Goal: Transaction & Acquisition: Purchase product/service

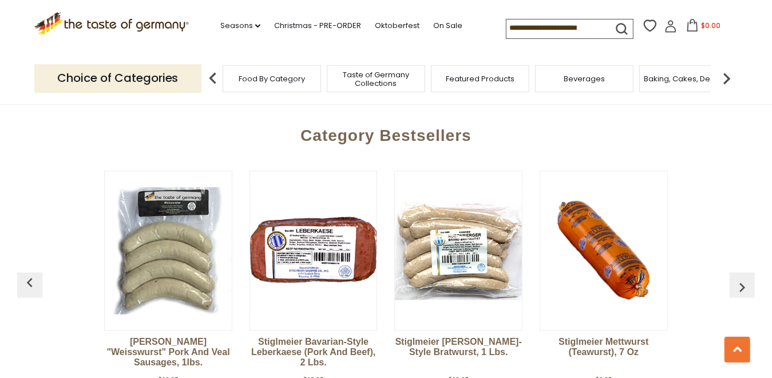
scroll to position [3080, 0]
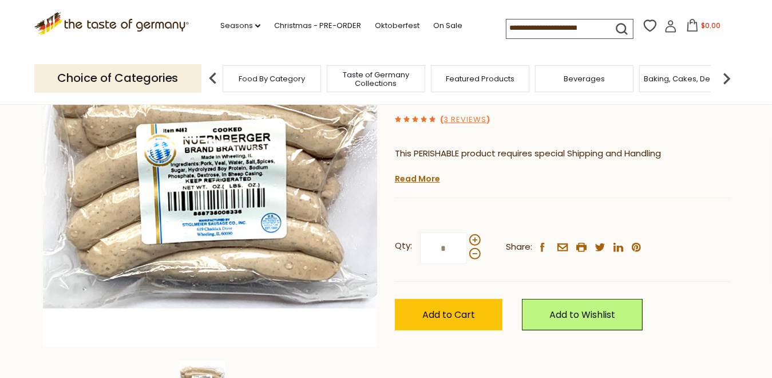
scroll to position [172, 0]
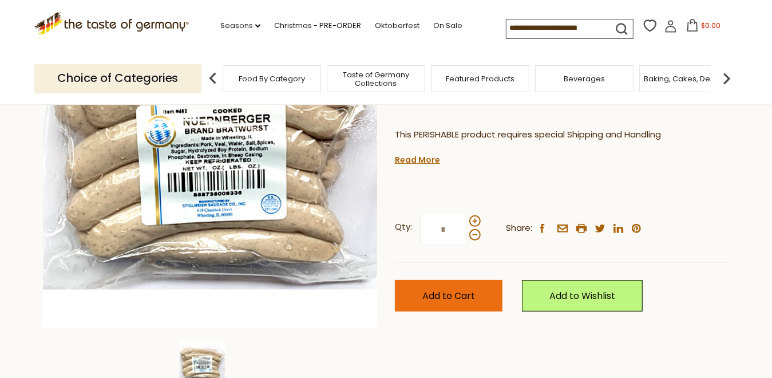
click at [457, 295] on span "Add to Cart" at bounding box center [449, 295] width 53 height 13
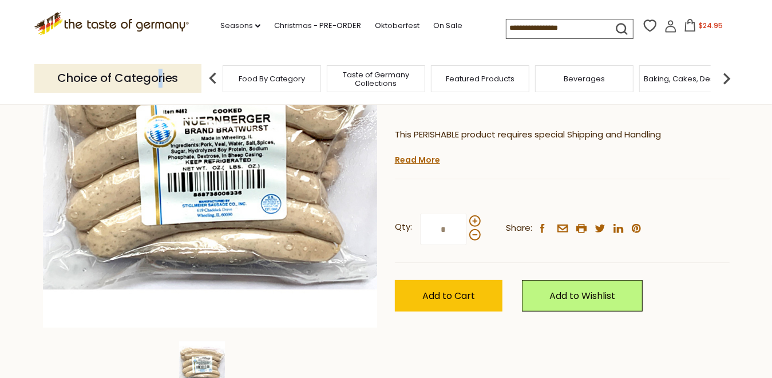
click at [160, 84] on p "Choice of Categories" at bounding box center [117, 78] width 167 height 28
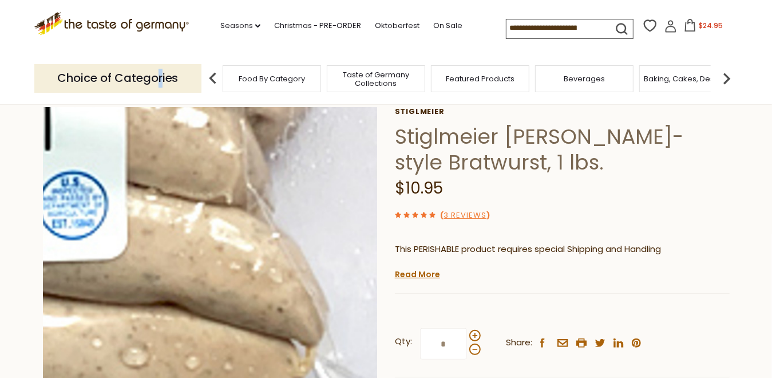
scroll to position [0, 0]
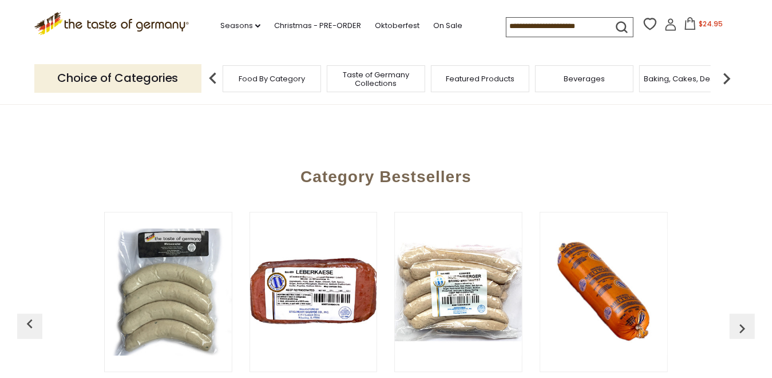
scroll to position [3080, 0]
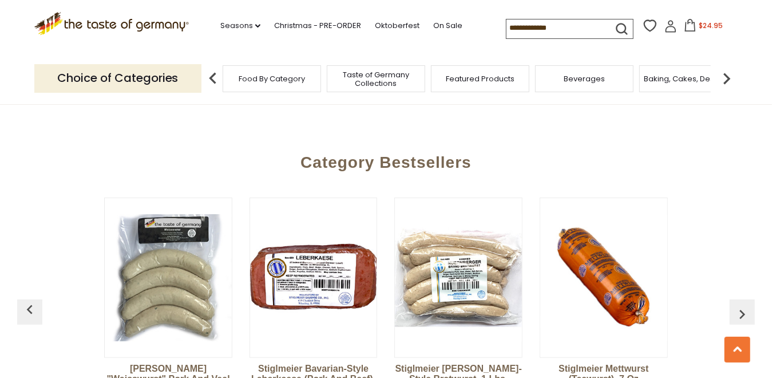
click at [171, 214] on img at bounding box center [168, 277] width 127 height 127
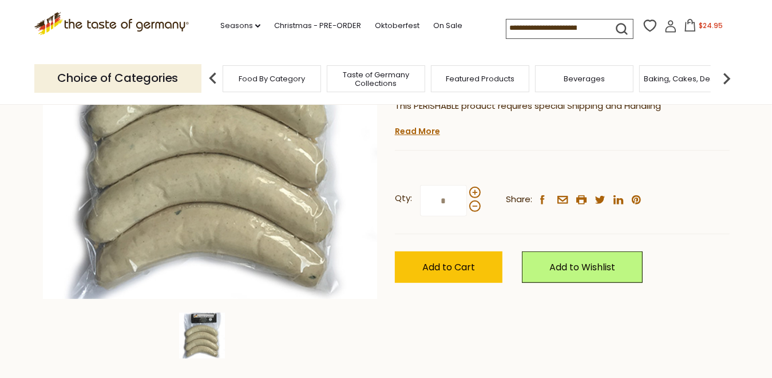
scroll to position [172, 0]
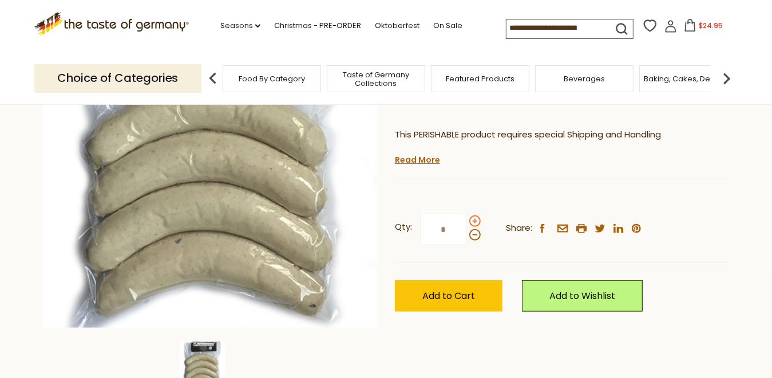
click at [475, 222] on span at bounding box center [474, 220] width 11 height 11
click at [467, 222] on input "*" at bounding box center [443, 229] width 47 height 31
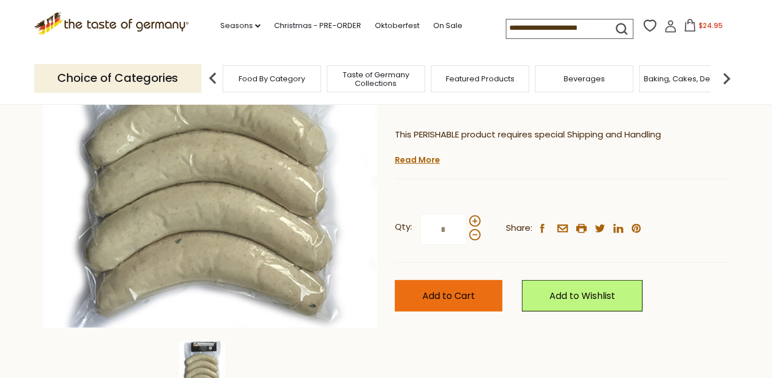
click at [437, 290] on span "Add to Cart" at bounding box center [449, 295] width 53 height 13
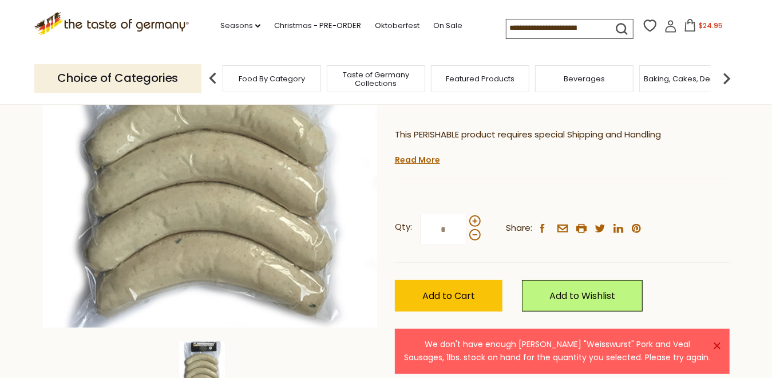
click at [692, 27] on icon at bounding box center [690, 25] width 13 height 13
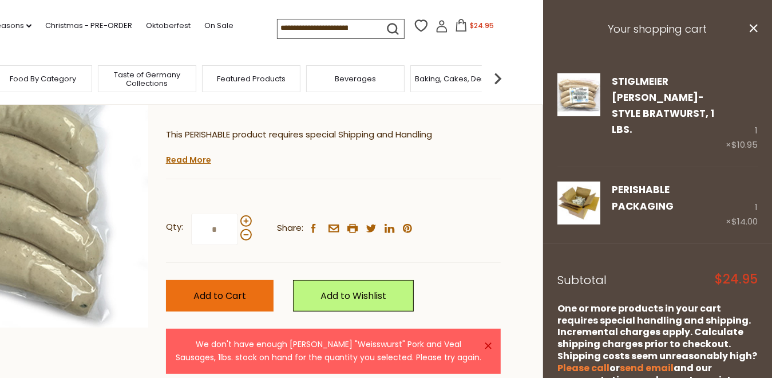
click at [229, 294] on span "Add to Cart" at bounding box center [220, 295] width 53 height 13
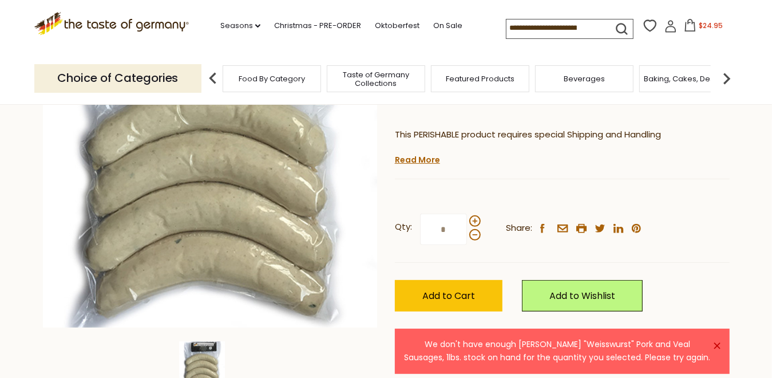
click at [703, 87] on div "Baking, Cakes, Desserts" at bounding box center [689, 78] width 98 height 27
click at [674, 88] on div "Baking, Cakes, Desserts" at bounding box center [689, 78] width 98 height 27
click at [689, 30] on icon at bounding box center [690, 25] width 13 height 13
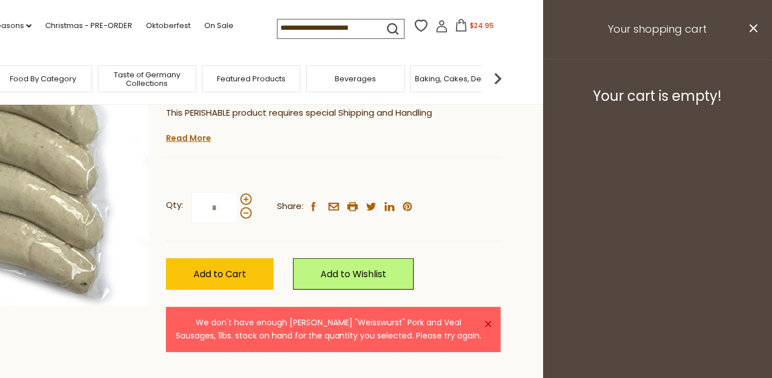
scroll to position [229, 0]
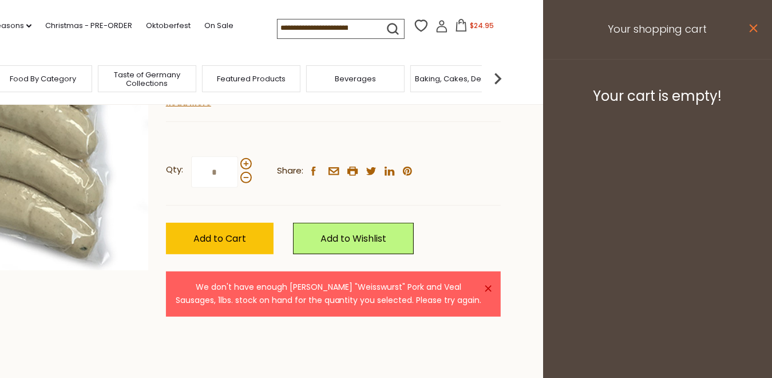
click at [751, 25] on icon at bounding box center [754, 28] width 8 height 8
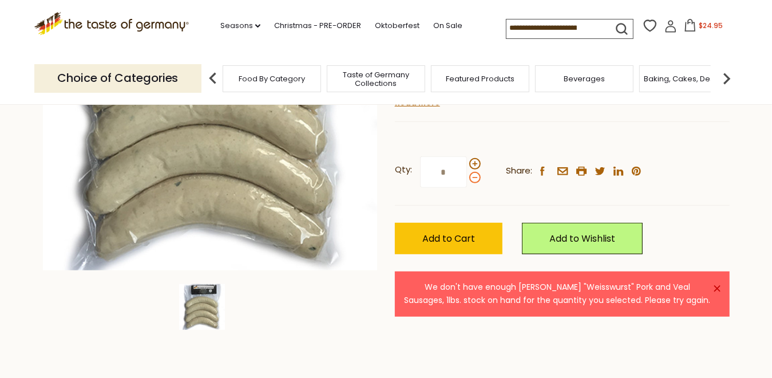
click at [473, 180] on span at bounding box center [474, 177] width 11 height 11
click at [467, 180] on input "*" at bounding box center [443, 171] width 47 height 31
type input "*"
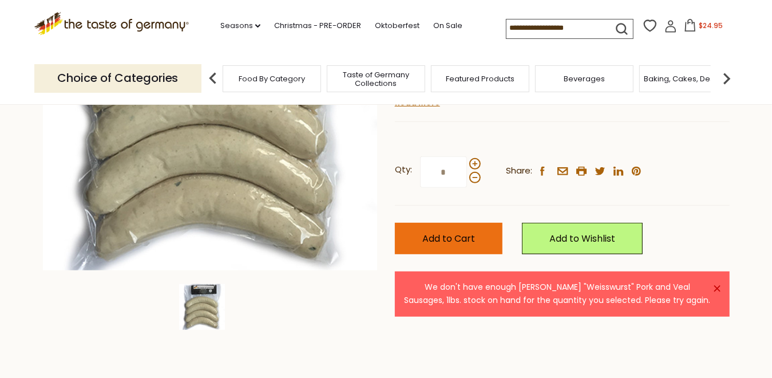
type input "*"
click at [467, 235] on span "Add to Cart" at bounding box center [449, 238] width 53 height 13
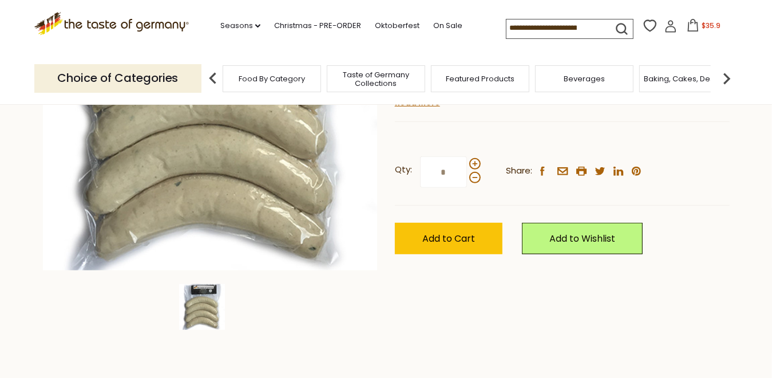
click at [267, 85] on div "Food By Category" at bounding box center [272, 78] width 98 height 27
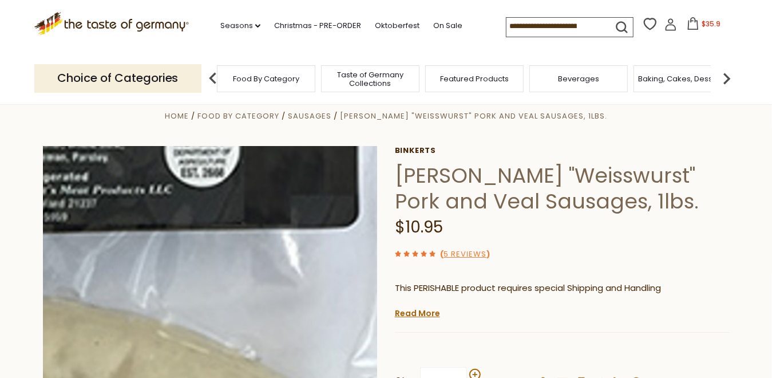
scroll to position [0, 0]
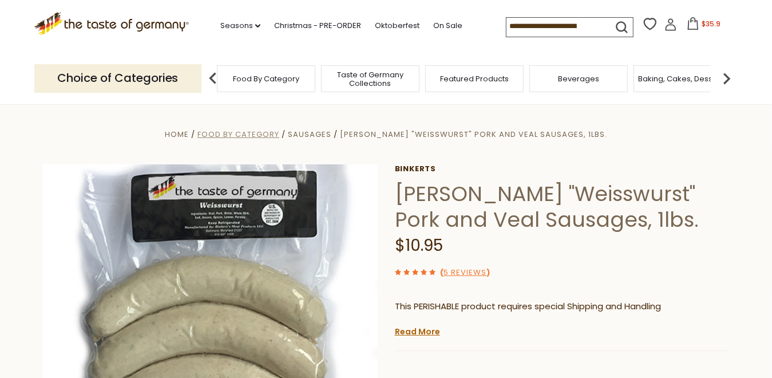
click at [249, 133] on span "Food By Category" at bounding box center [239, 134] width 82 height 11
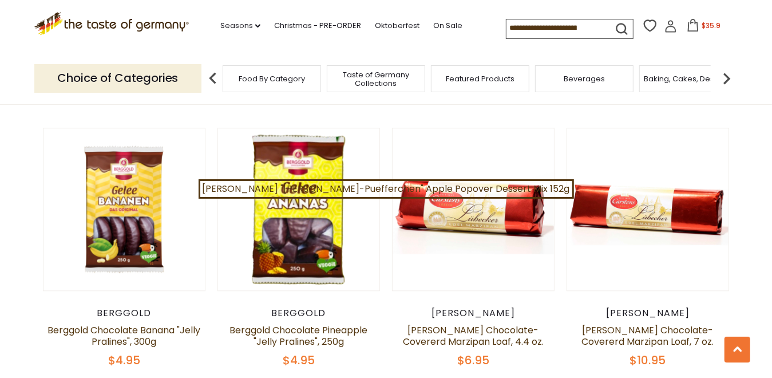
scroll to position [1546, 0]
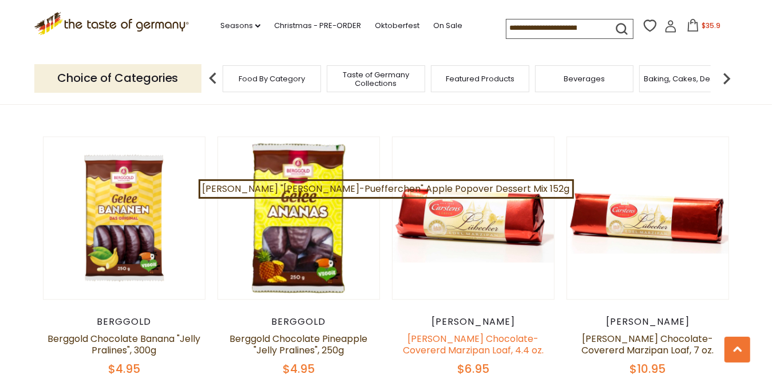
click at [487, 332] on link "Carstens Luebeck Chocolate-Covererd Marzipan Loaf, 4.4 oz." at bounding box center [473, 344] width 141 height 25
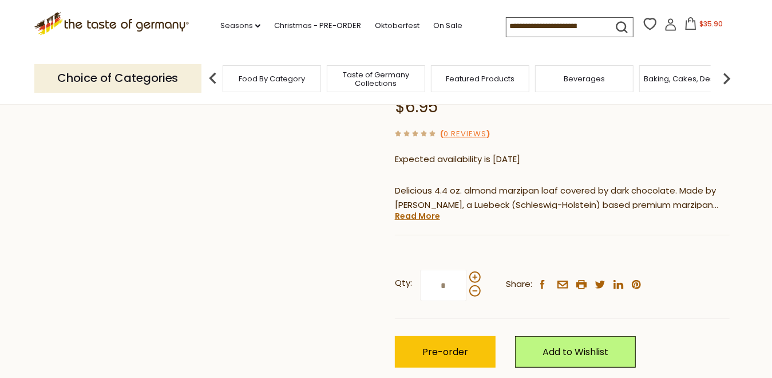
scroll to position [172, 0]
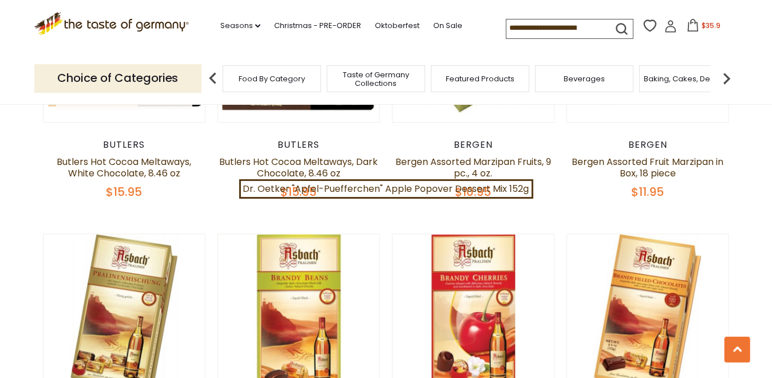
scroll to position [2061, 0]
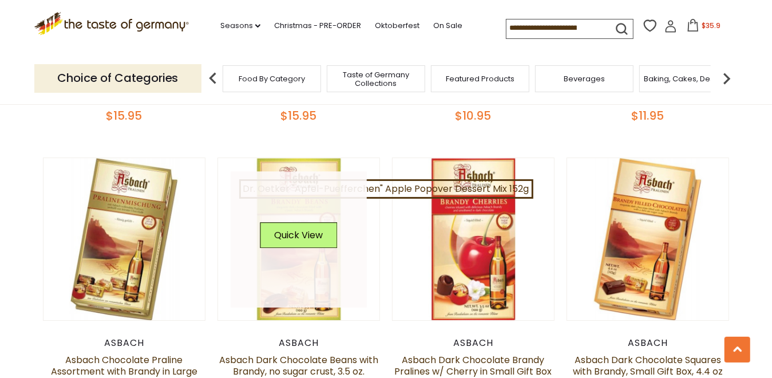
click at [299, 261] on link at bounding box center [299, 239] width 136 height 136
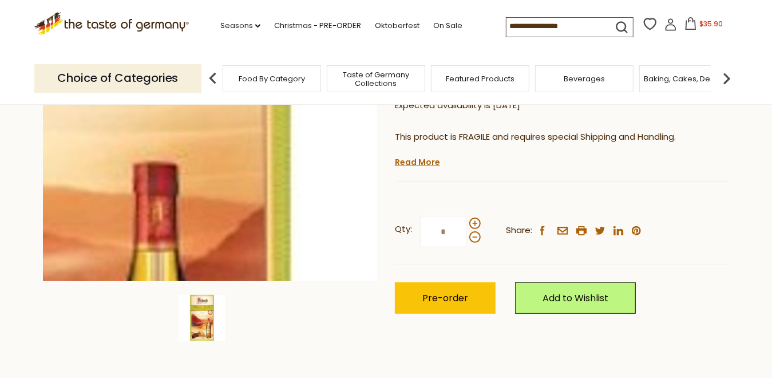
scroll to position [229, 0]
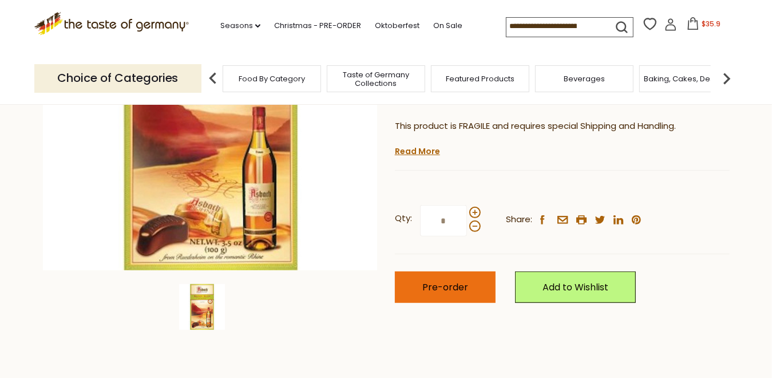
click at [431, 289] on span "Pre-order" at bounding box center [446, 287] width 46 height 13
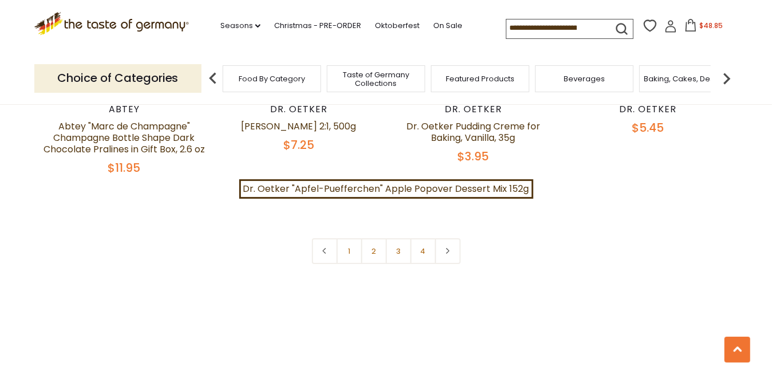
scroll to position [2631, 0]
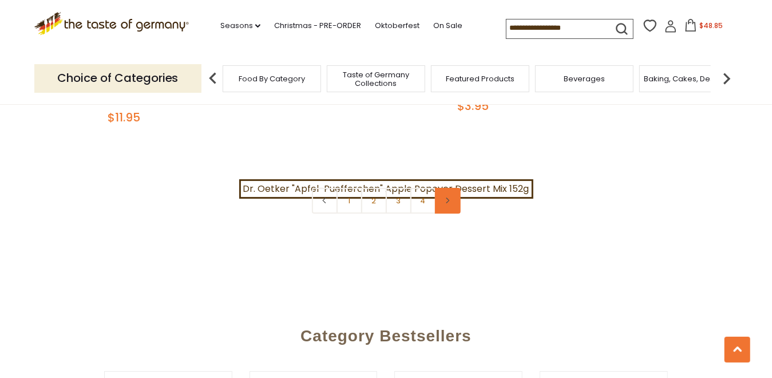
click at [453, 188] on link at bounding box center [448, 201] width 26 height 26
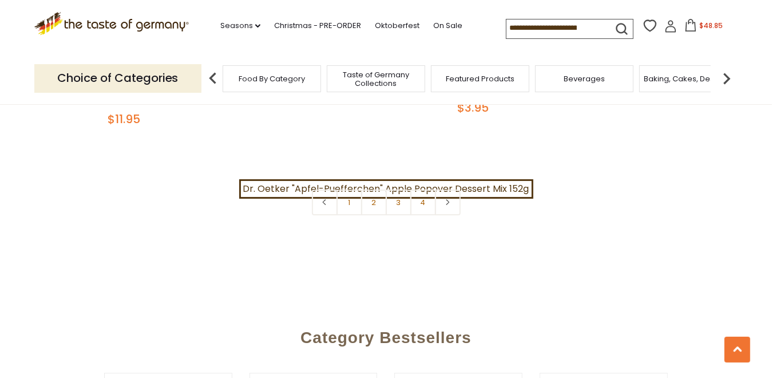
scroll to position [2688, 0]
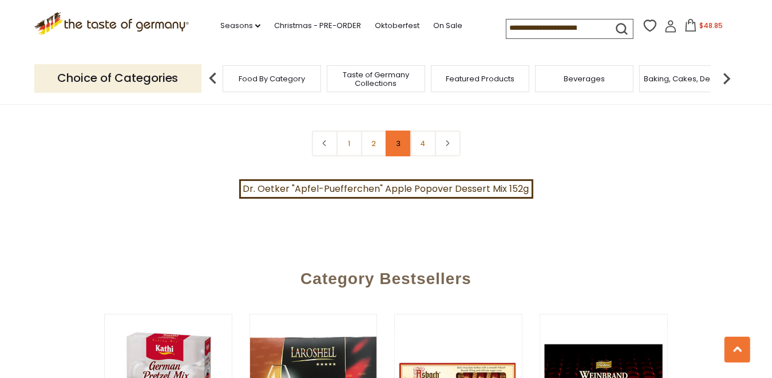
click at [394, 131] on link "3" at bounding box center [399, 144] width 26 height 26
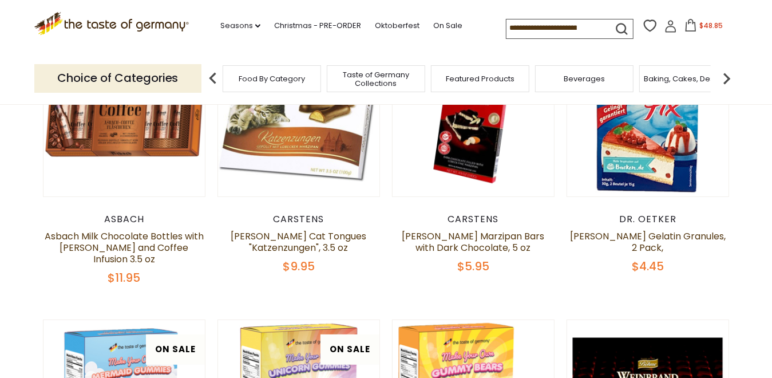
scroll to position [179, 0]
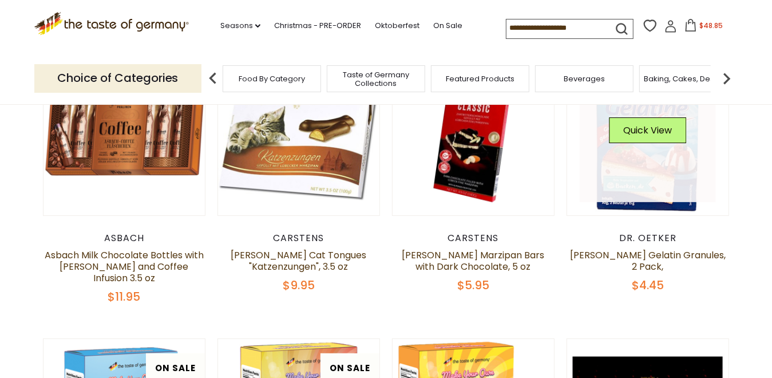
click at [646, 183] on link at bounding box center [648, 134] width 136 height 136
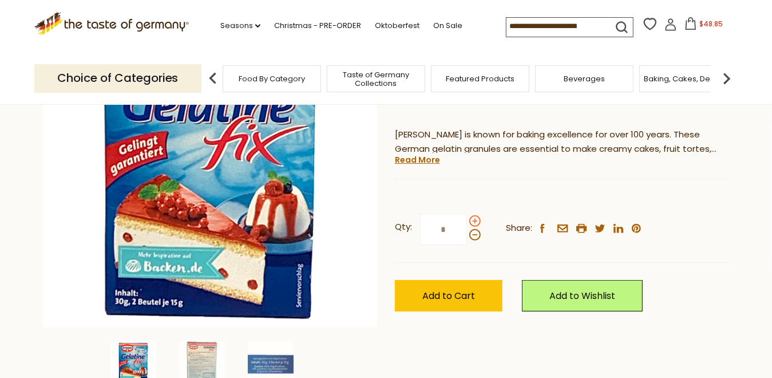
click at [474, 223] on span at bounding box center [474, 220] width 11 height 11
click at [467, 223] on input "*" at bounding box center [443, 229] width 47 height 31
type input "*"
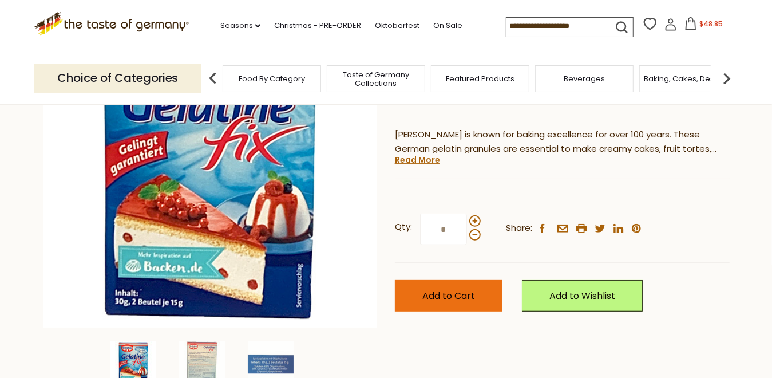
type input "*"
click at [456, 298] on span "Add to Cart" at bounding box center [449, 295] width 53 height 13
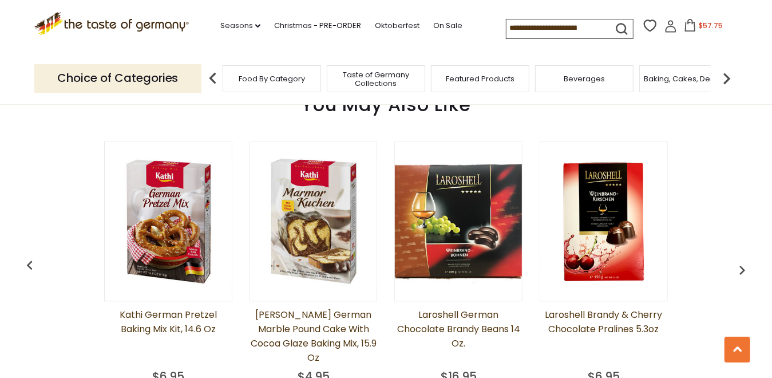
scroll to position [859, 0]
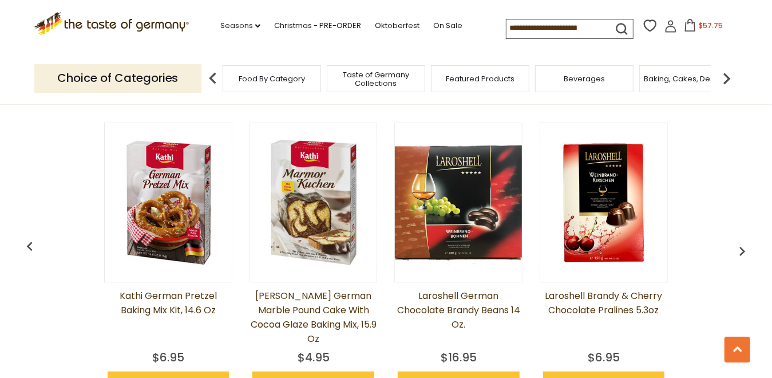
click at [175, 247] on img at bounding box center [168, 203] width 127 height 127
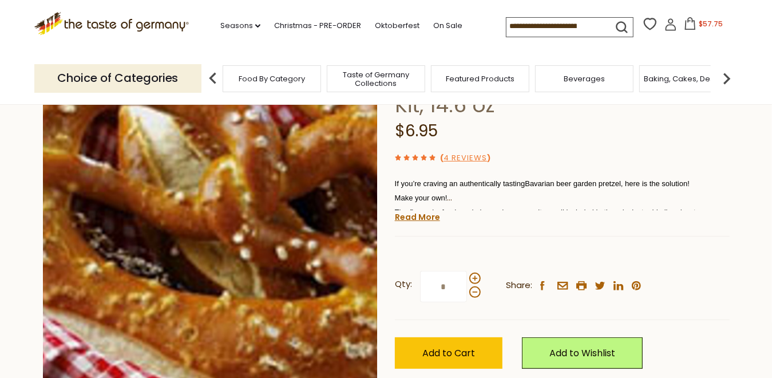
scroll to position [229, 0]
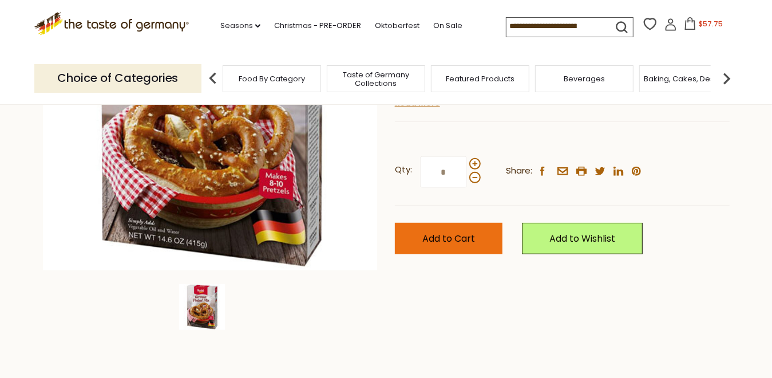
click at [456, 242] on span "Add to Cart" at bounding box center [449, 238] width 53 height 13
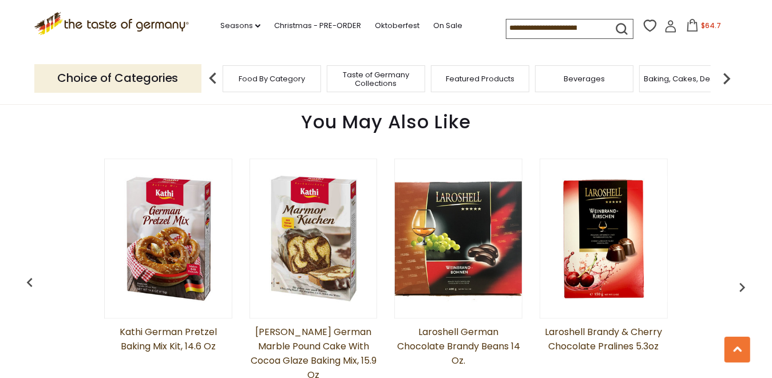
scroll to position [804, 0]
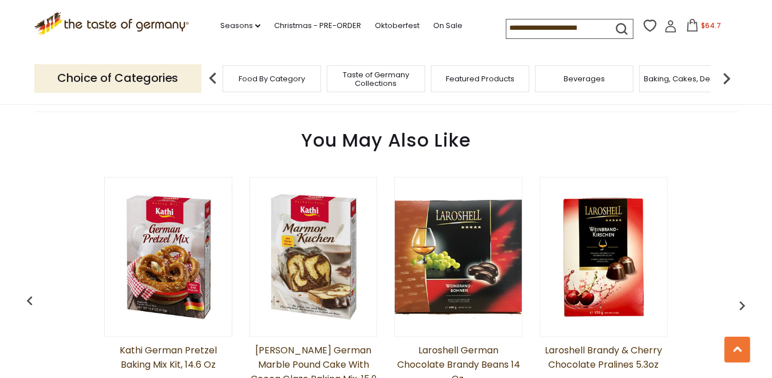
click at [728, 82] on img at bounding box center [727, 78] width 23 height 23
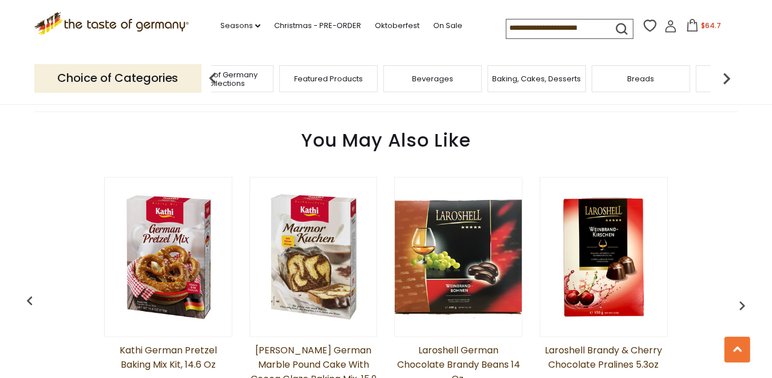
click at [728, 81] on img at bounding box center [727, 78] width 23 height 23
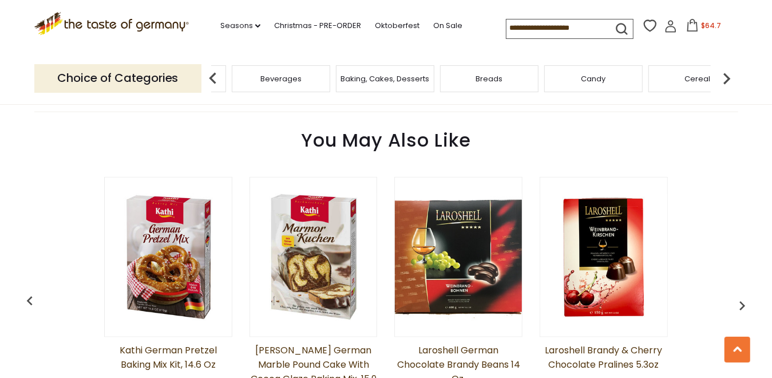
click at [728, 81] on img at bounding box center [727, 78] width 23 height 23
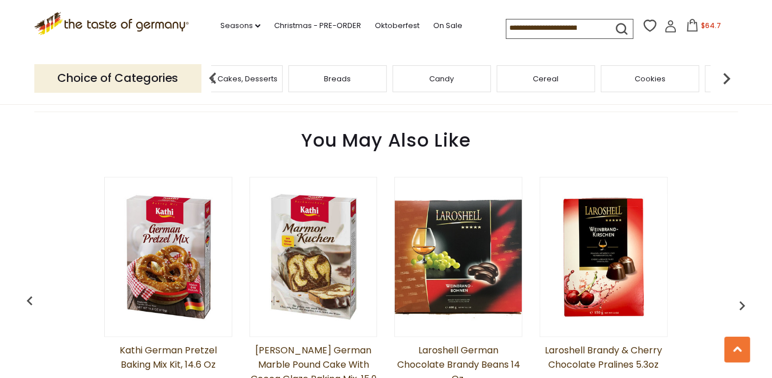
click at [727, 82] on img at bounding box center [727, 78] width 23 height 23
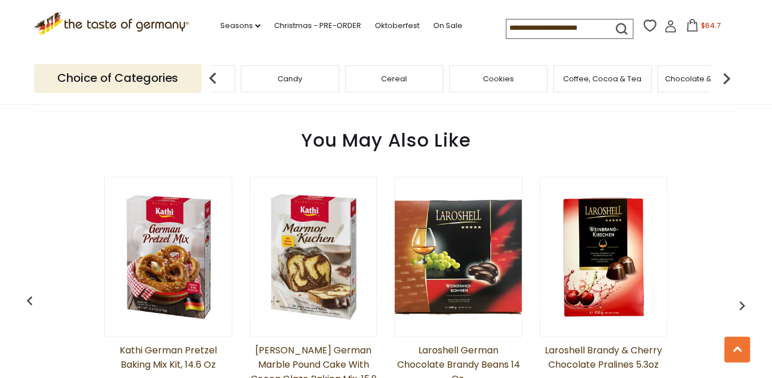
click at [726, 82] on img at bounding box center [727, 78] width 23 height 23
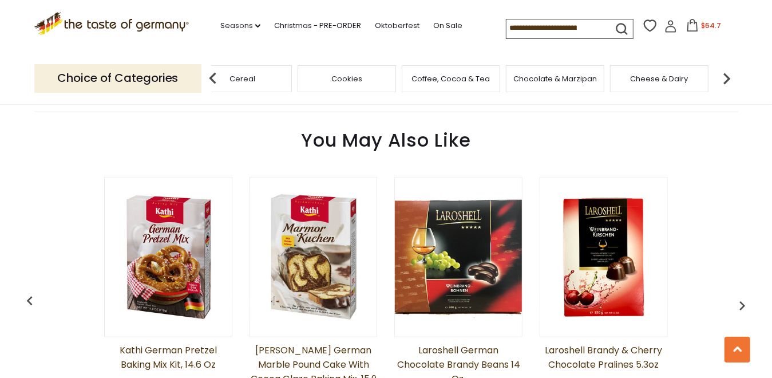
click at [435, 79] on span "Coffee, Cocoa & Tea" at bounding box center [451, 78] width 78 height 9
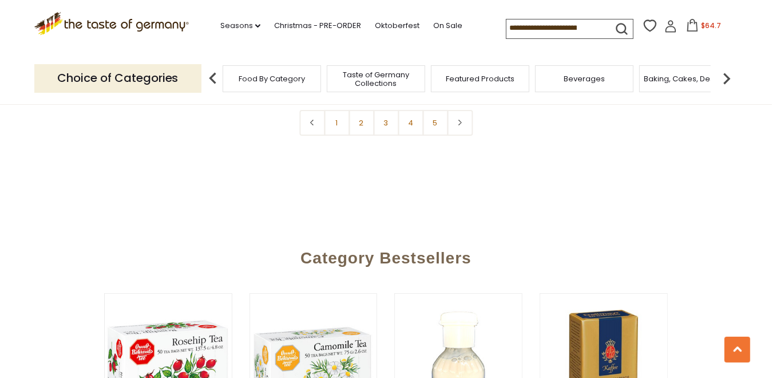
scroll to position [2813, 0]
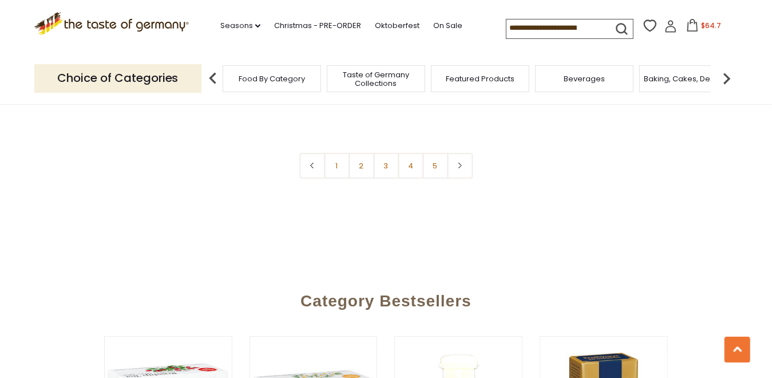
click at [510, 26] on input at bounding box center [555, 27] width 97 height 16
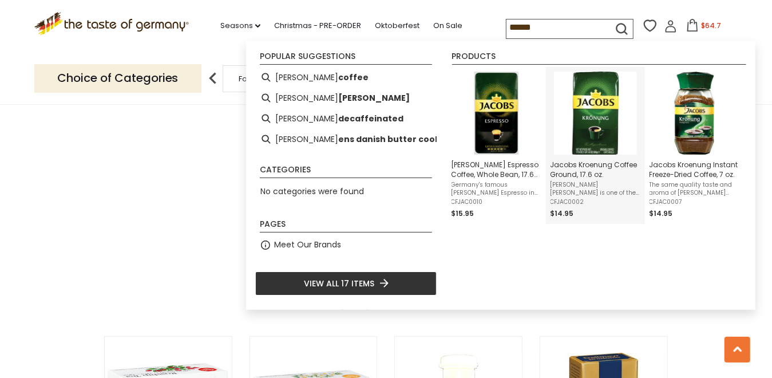
scroll to position [2756, 0]
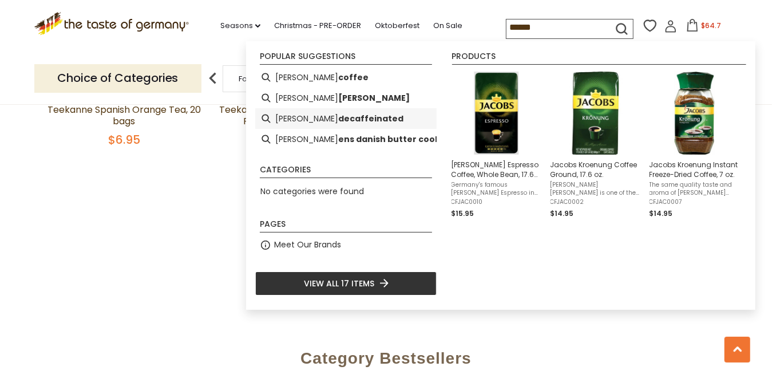
click at [338, 114] on b "decaffeinated" at bounding box center [370, 118] width 65 height 13
type input "**********"
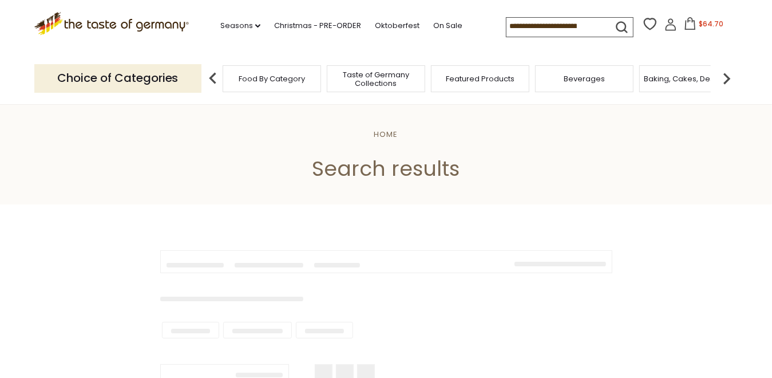
type input "**********"
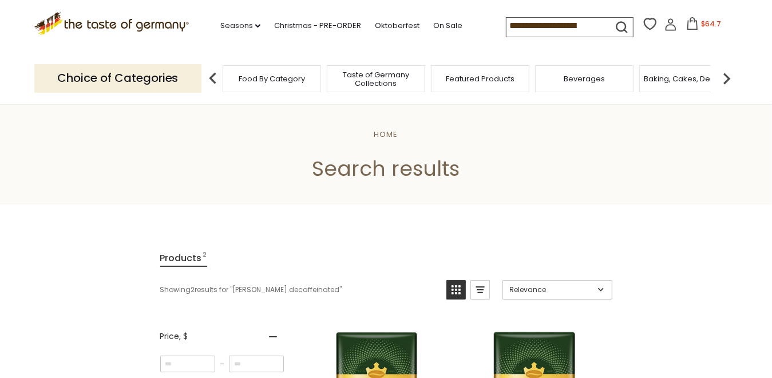
click at [726, 77] on img at bounding box center [727, 78] width 23 height 23
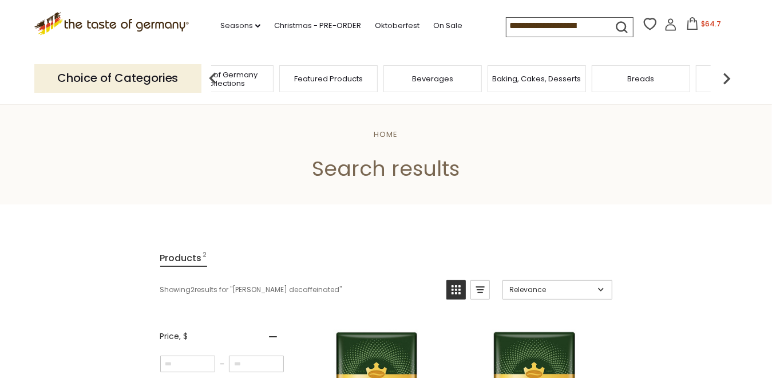
click at [726, 76] on img at bounding box center [727, 78] width 23 height 23
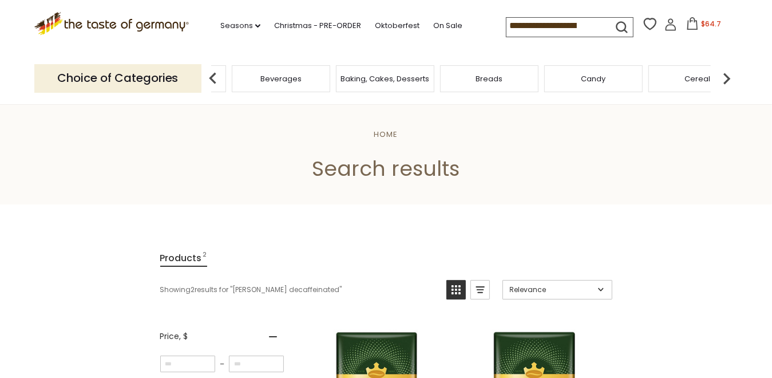
click at [726, 76] on img at bounding box center [727, 78] width 23 height 23
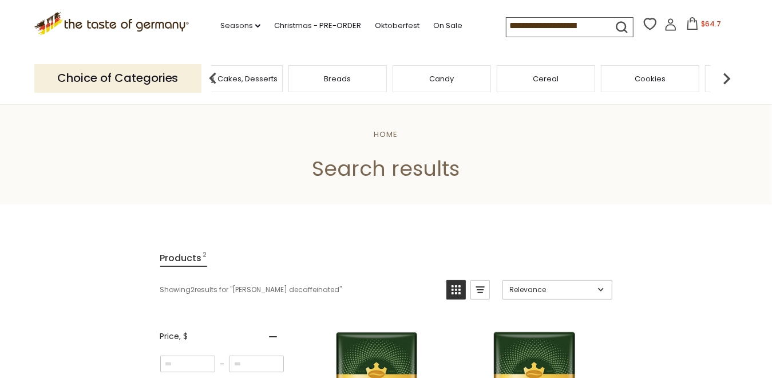
click at [726, 76] on img at bounding box center [727, 78] width 23 height 23
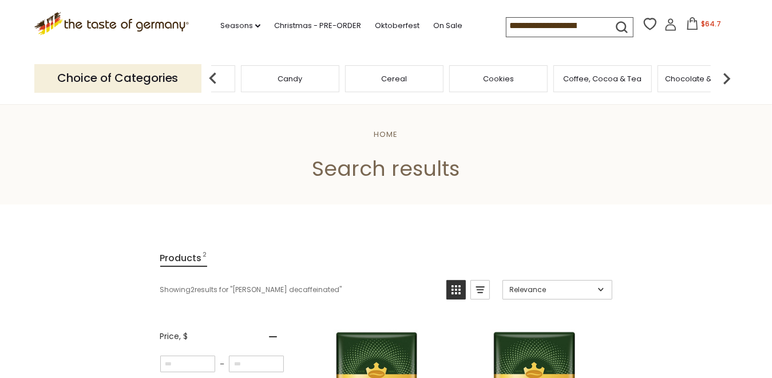
click at [724, 76] on img at bounding box center [727, 78] width 23 height 23
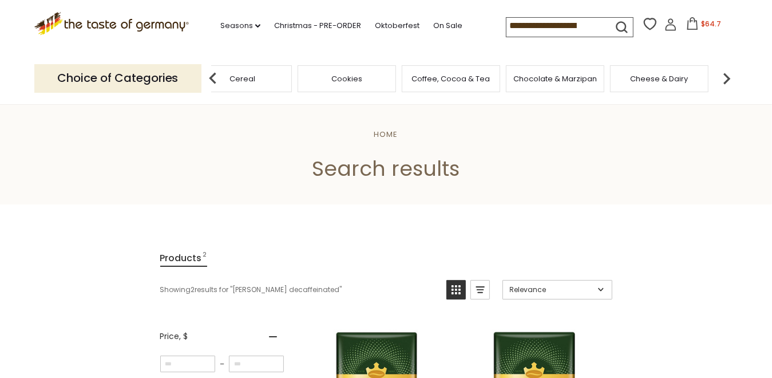
click at [723, 76] on img at bounding box center [727, 78] width 23 height 23
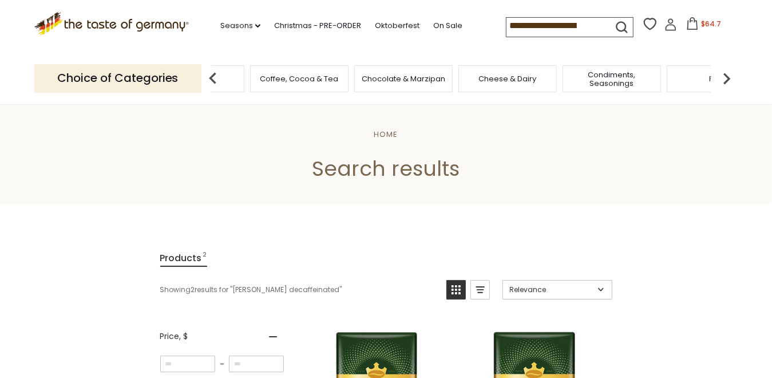
click at [723, 76] on img at bounding box center [727, 78] width 23 height 23
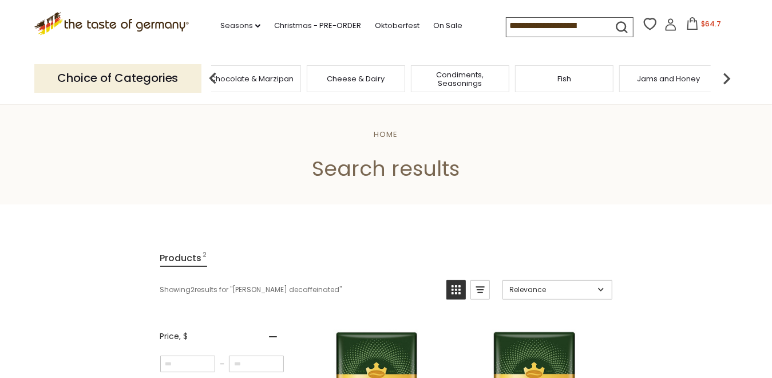
click at [458, 80] on span "Condiments, Seasonings" at bounding box center [461, 78] width 92 height 17
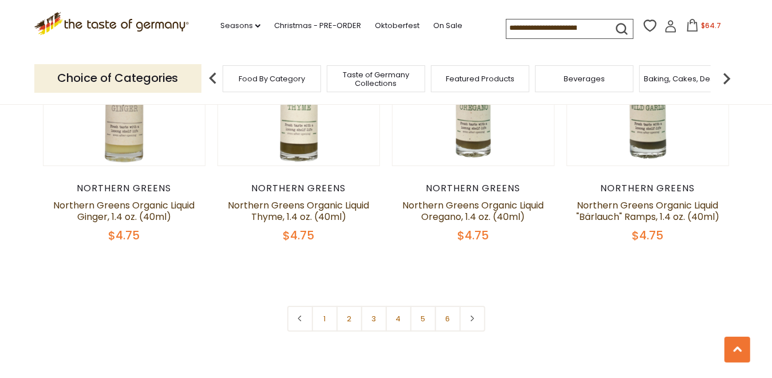
scroll to position [2691, 0]
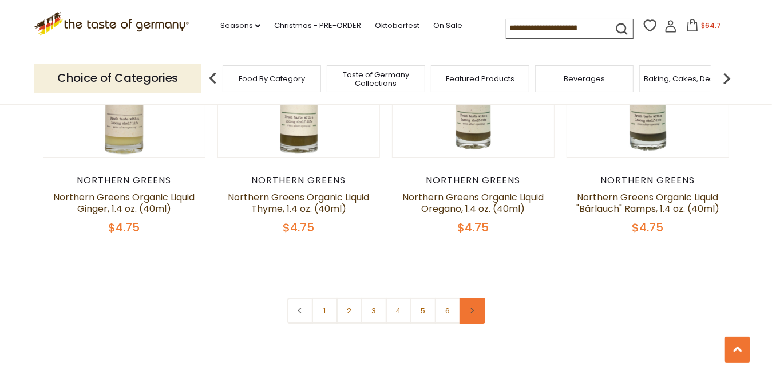
click at [477, 298] on link at bounding box center [473, 311] width 26 height 26
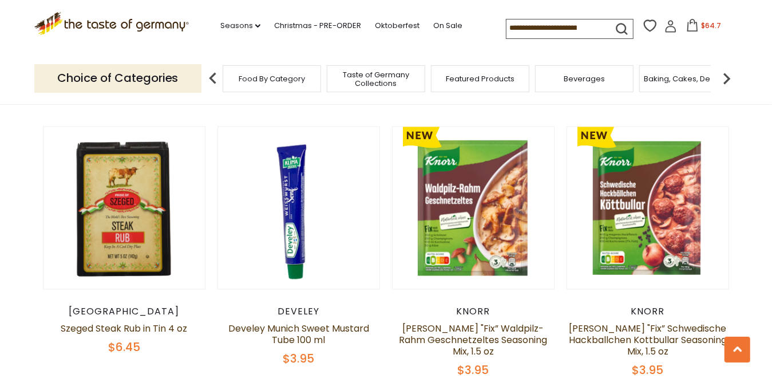
scroll to position [1145, 0]
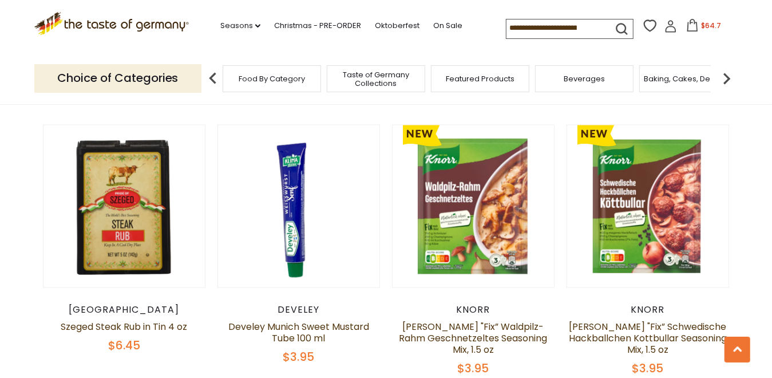
click at [523, 24] on input at bounding box center [555, 27] width 97 height 16
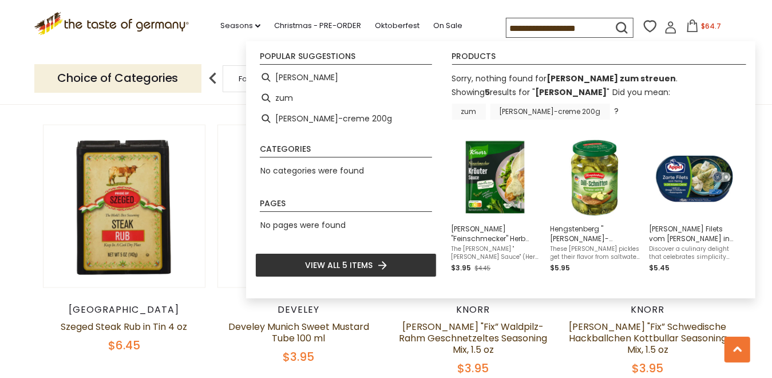
scroll to position [0, 0]
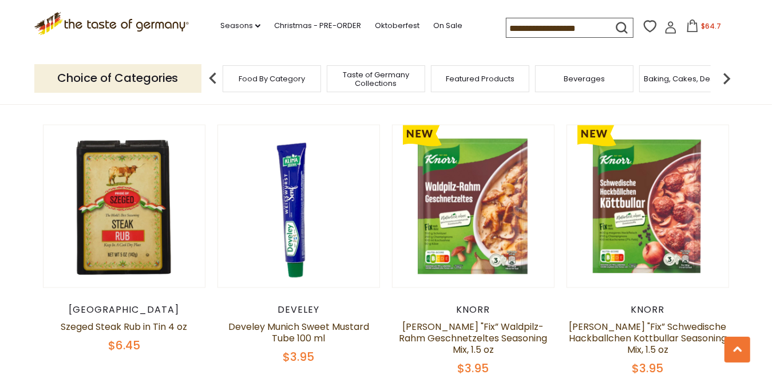
click at [622, 26] on icon "submit" at bounding box center [621, 27] width 15 height 15
type input "*******"
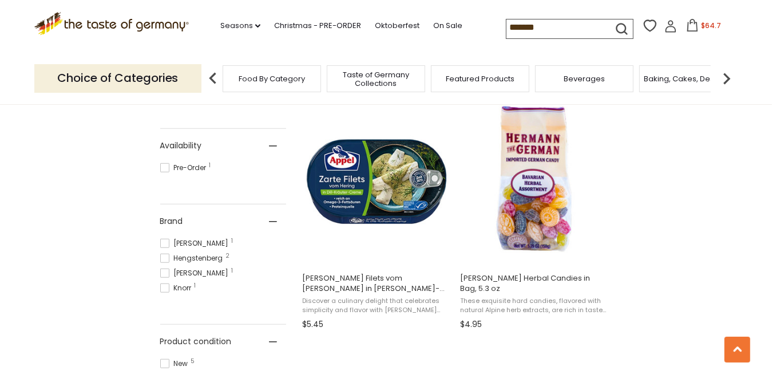
scroll to position [458, 0]
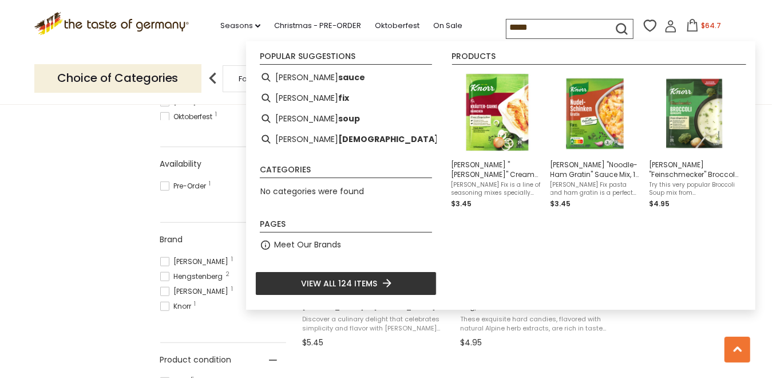
type input "*****"
click at [619, 26] on icon "submit" at bounding box center [621, 28] width 15 height 15
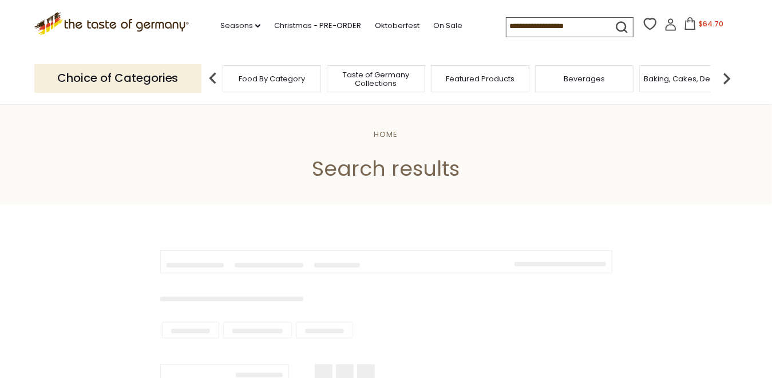
type input "*****"
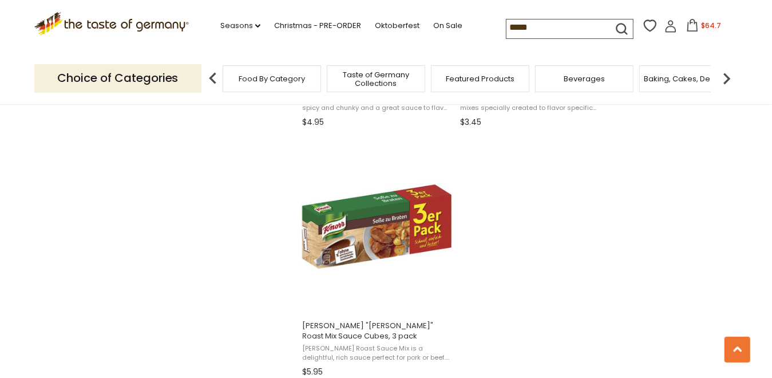
scroll to position [2004, 0]
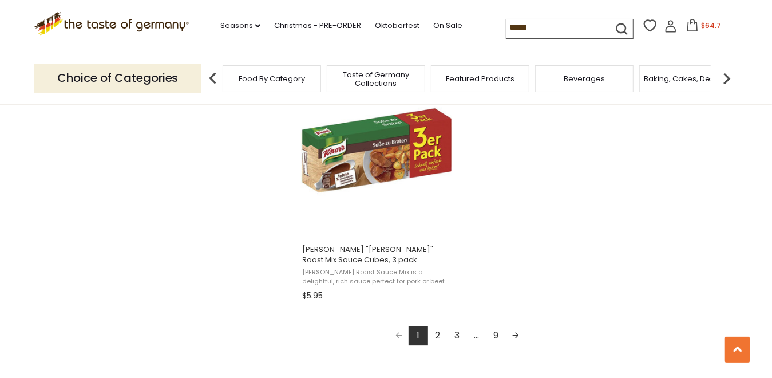
click at [517, 338] on link "Next page" at bounding box center [515, 335] width 19 height 19
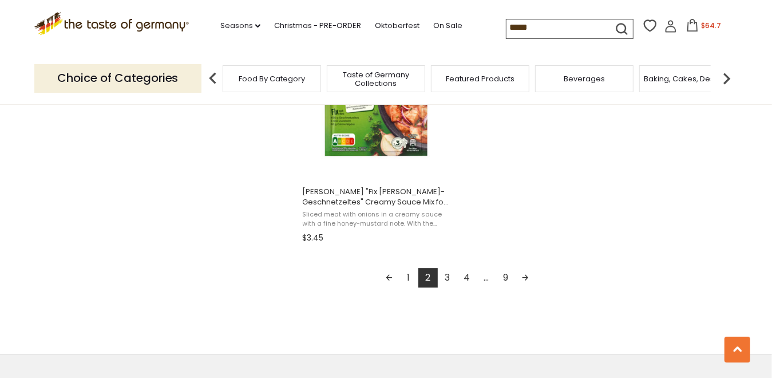
scroll to position [2118, 0]
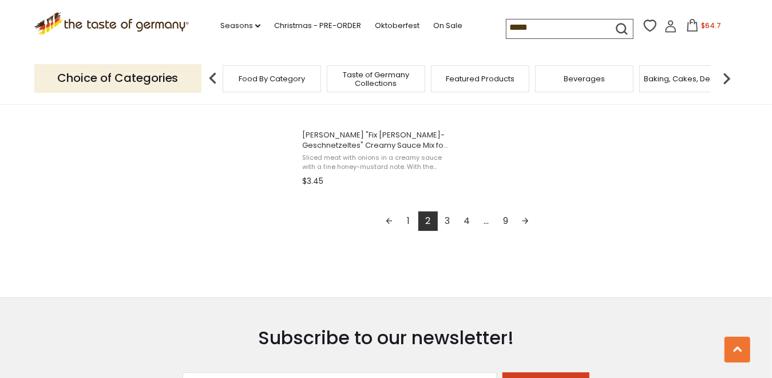
click at [524, 222] on link "Next page" at bounding box center [525, 220] width 19 height 19
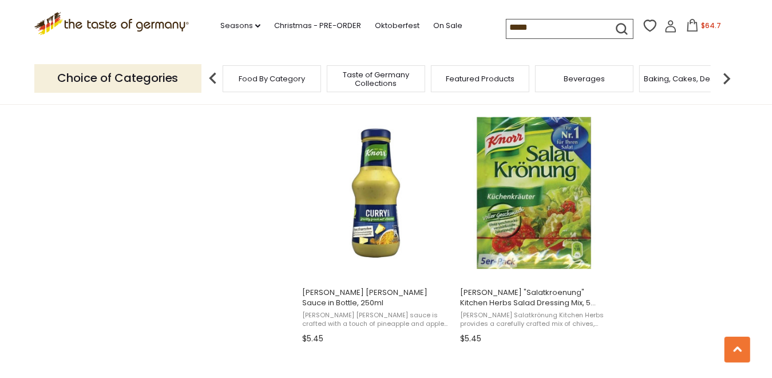
scroll to position [1489, 0]
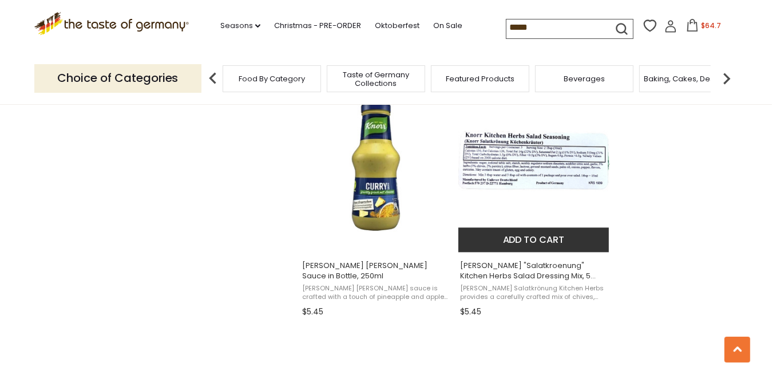
click at [536, 239] on button "Add to cart" at bounding box center [534, 239] width 151 height 25
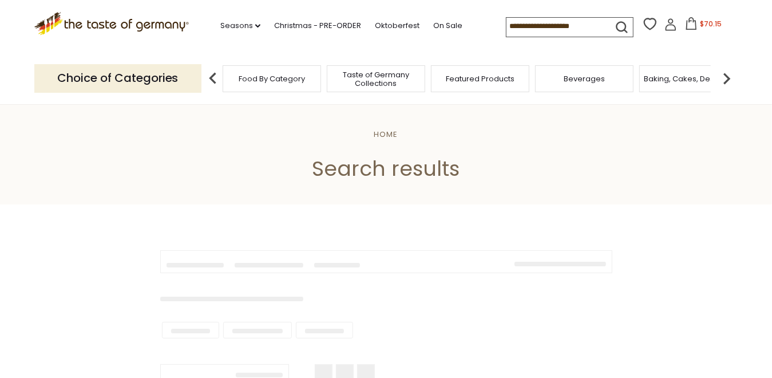
type input "*****"
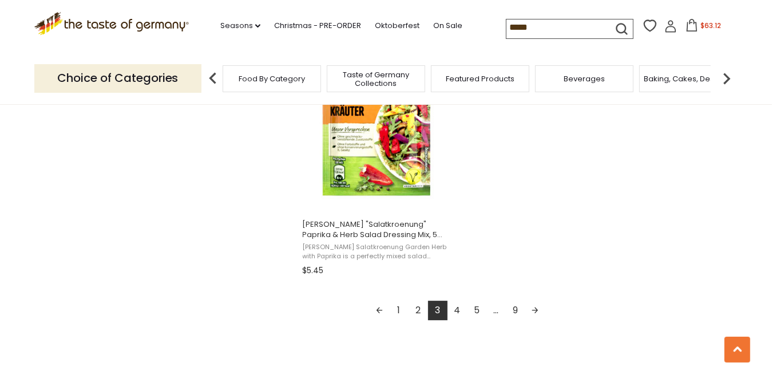
scroll to position [2004, 0]
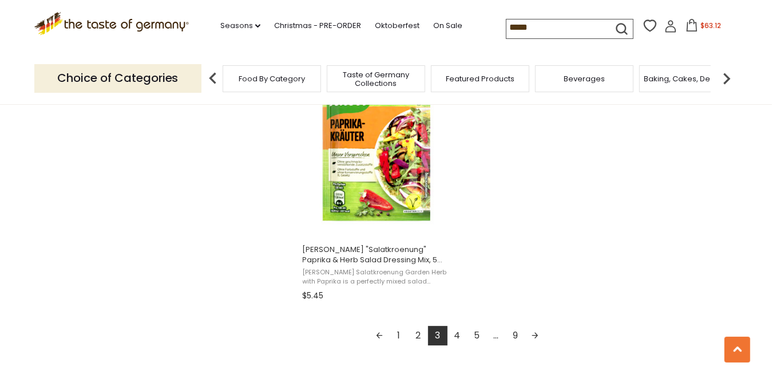
click at [536, 337] on link "Next page" at bounding box center [535, 335] width 19 height 19
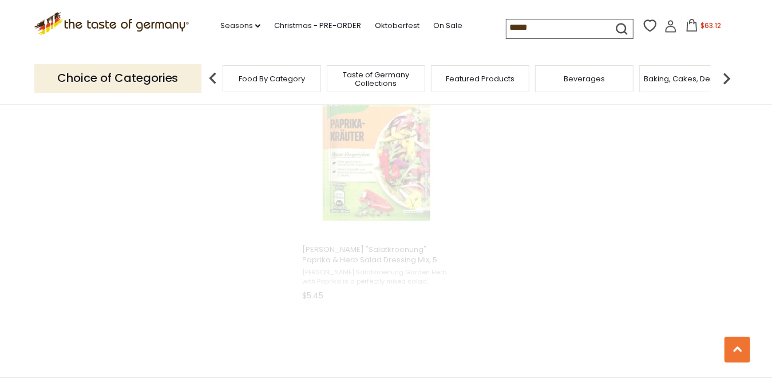
scroll to position [1088, 0]
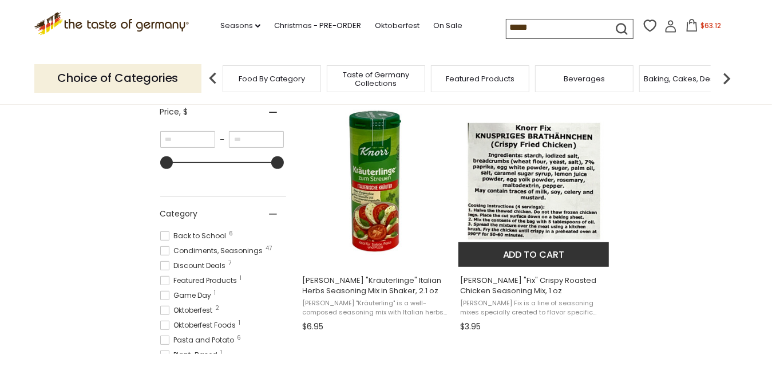
scroll to position [229, 0]
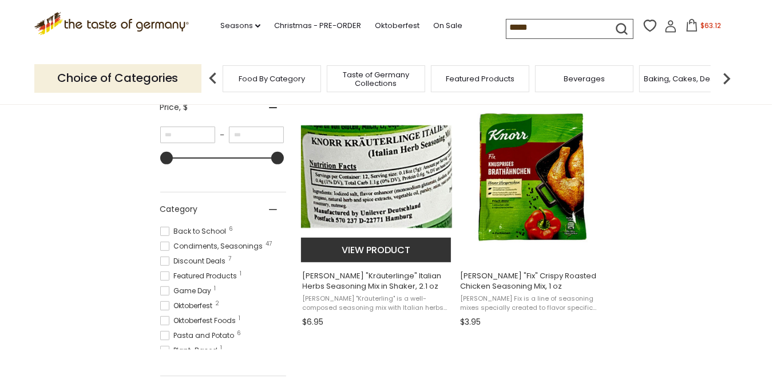
click at [367, 277] on span "[PERSON_NAME] "Kräuterlinge" Italian Herbs Seasoning Mix in Shaker, 2.1 oz" at bounding box center [377, 281] width 148 height 21
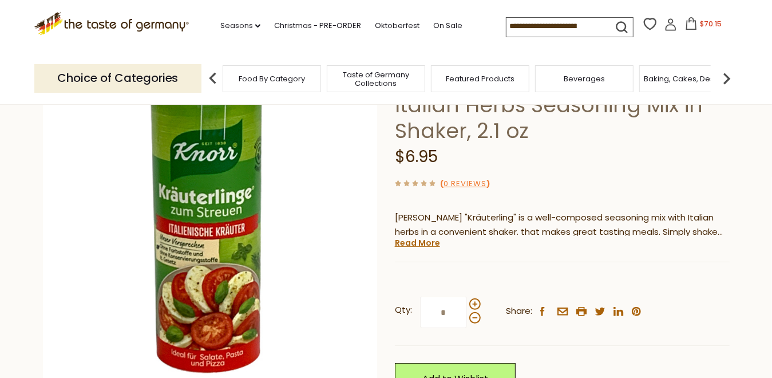
scroll to position [172, 0]
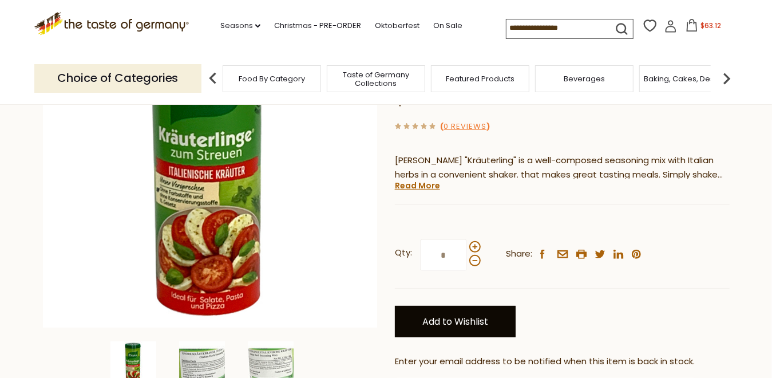
click at [441, 306] on link "Add to Wishlist" at bounding box center [455, 321] width 121 height 31
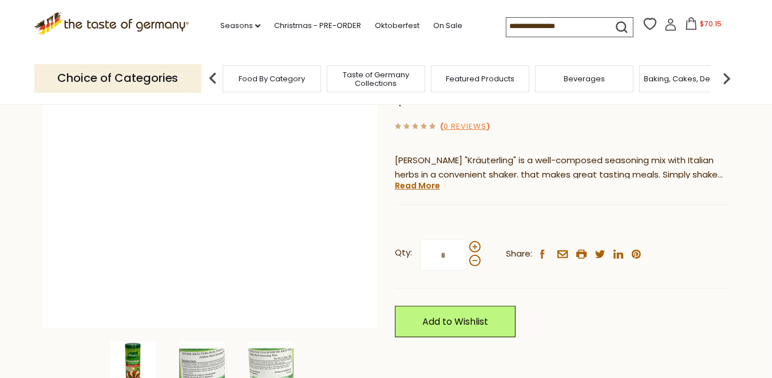
scroll to position [172, 0]
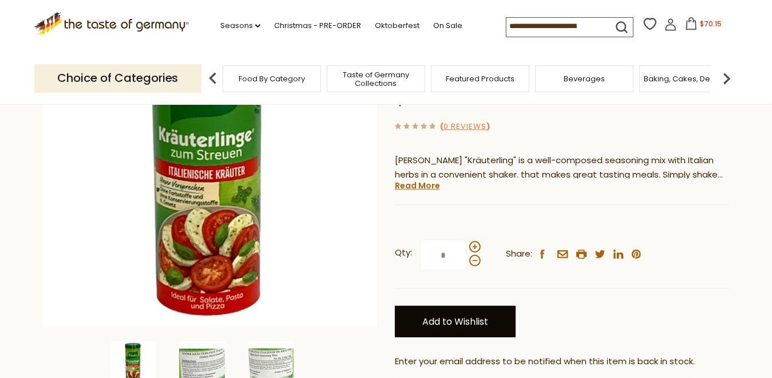
click at [463, 306] on link "Add to Wishlist" at bounding box center [455, 321] width 121 height 31
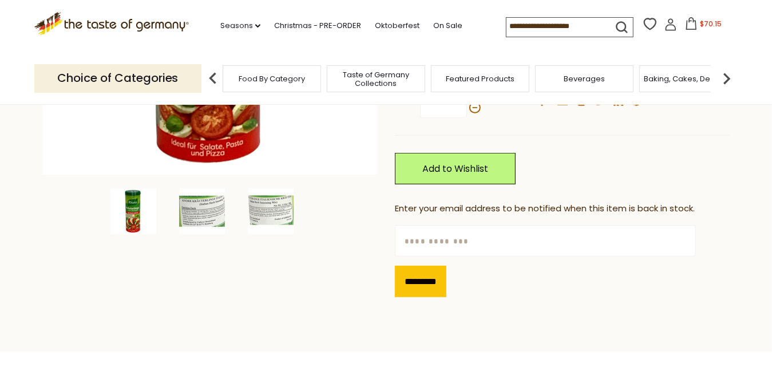
scroll to position [344, 0]
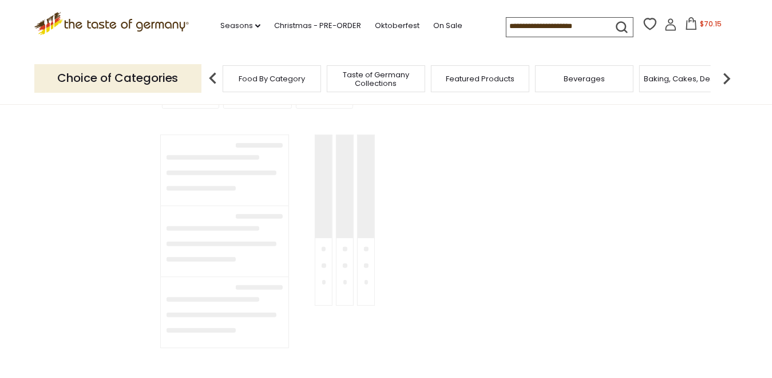
type input "*****"
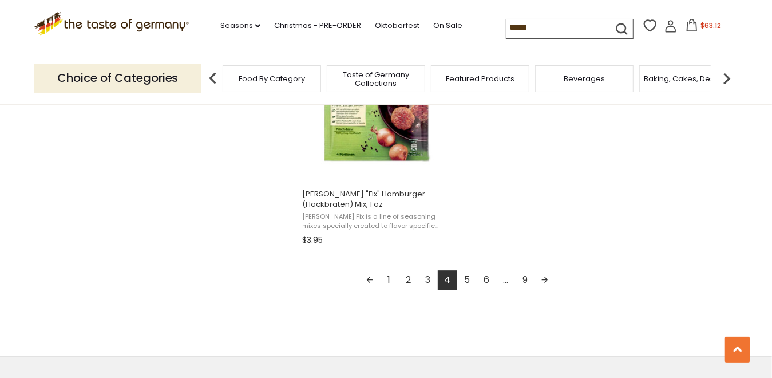
scroll to position [2061, 0]
click at [547, 283] on link "Next page" at bounding box center [544, 278] width 19 height 19
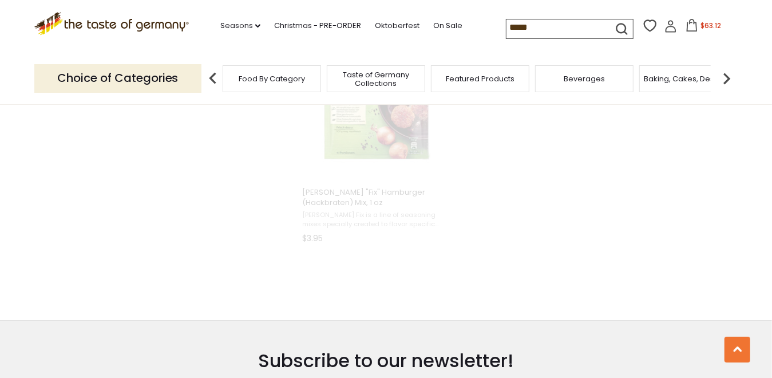
scroll to position [893, 0]
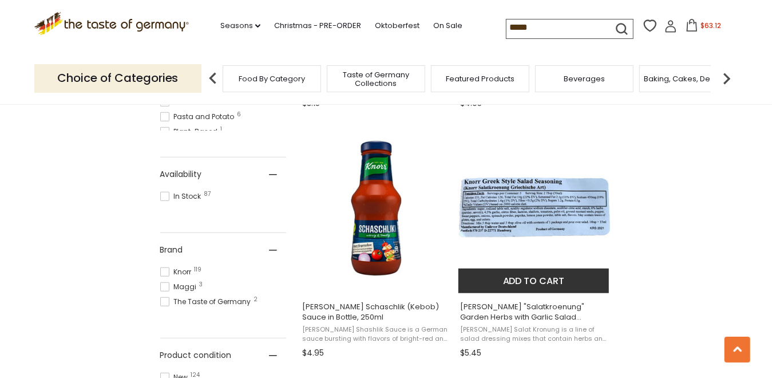
scroll to position [515, 0]
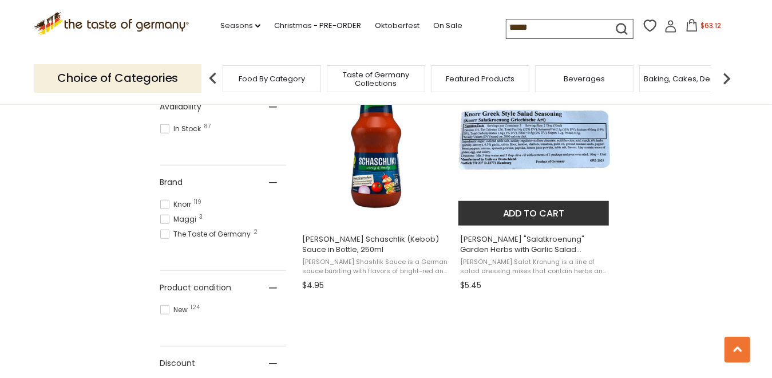
click at [530, 211] on button "Add to cart" at bounding box center [534, 213] width 151 height 25
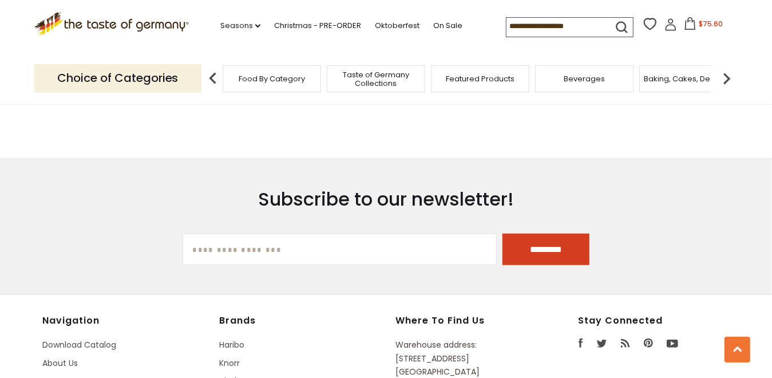
type input "*****"
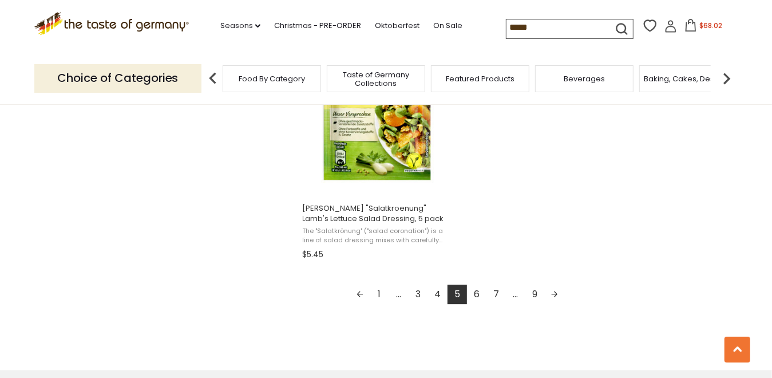
scroll to position [2061, 0]
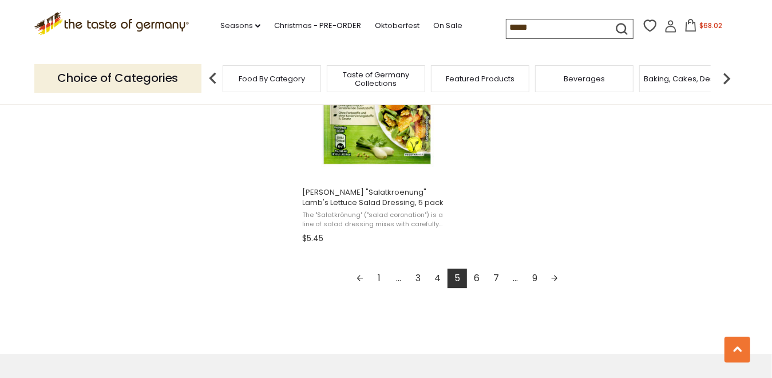
click at [554, 279] on link "Next page" at bounding box center [554, 278] width 19 height 19
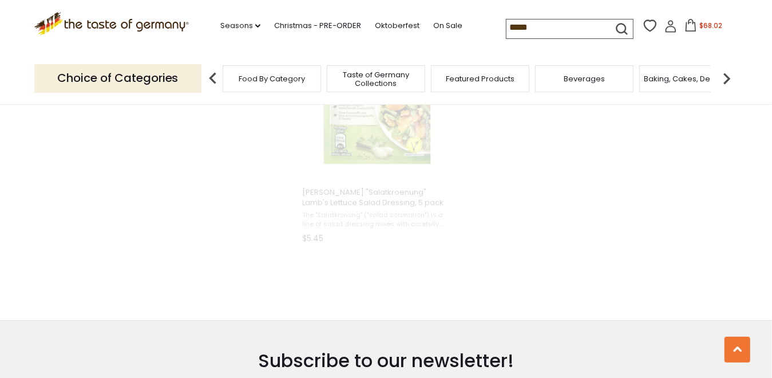
scroll to position [727, 0]
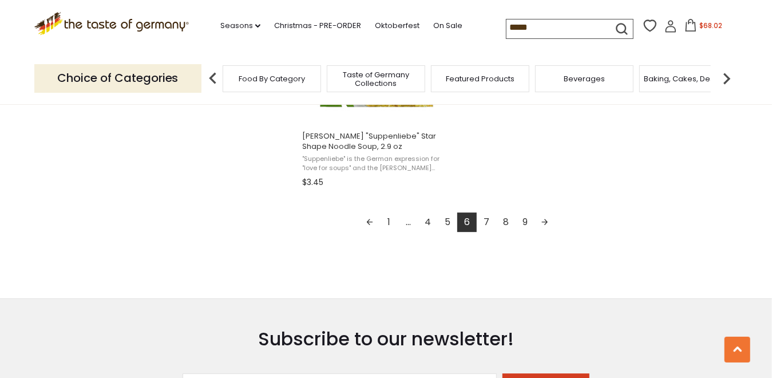
scroll to position [2118, 0]
click at [546, 223] on link "Next page" at bounding box center [544, 220] width 19 height 19
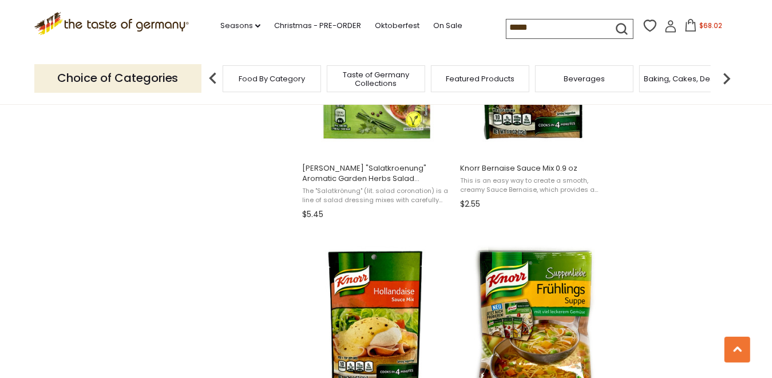
scroll to position [1088, 0]
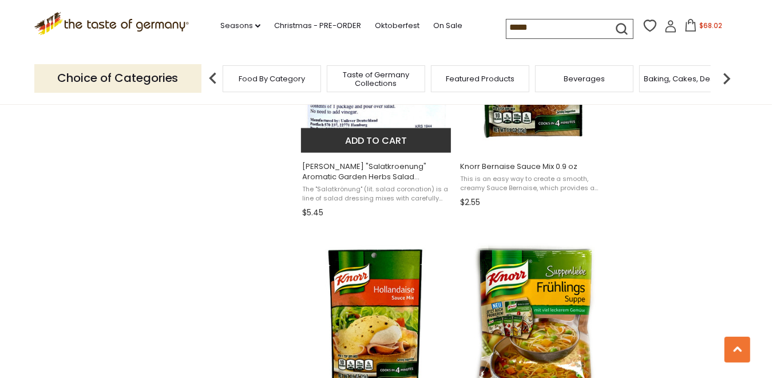
click at [371, 144] on button "Add to cart" at bounding box center [376, 140] width 151 height 25
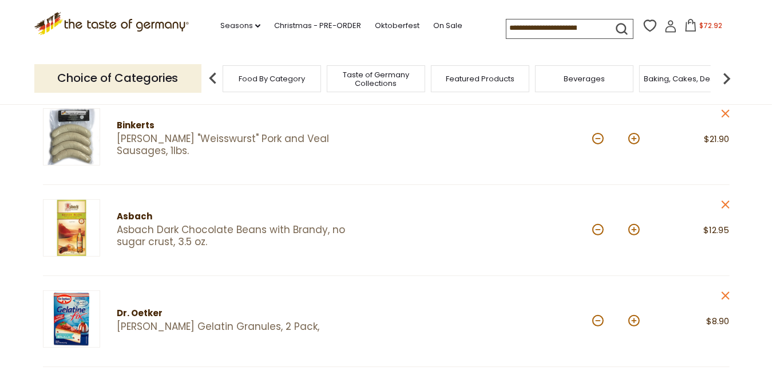
scroll to position [172, 0]
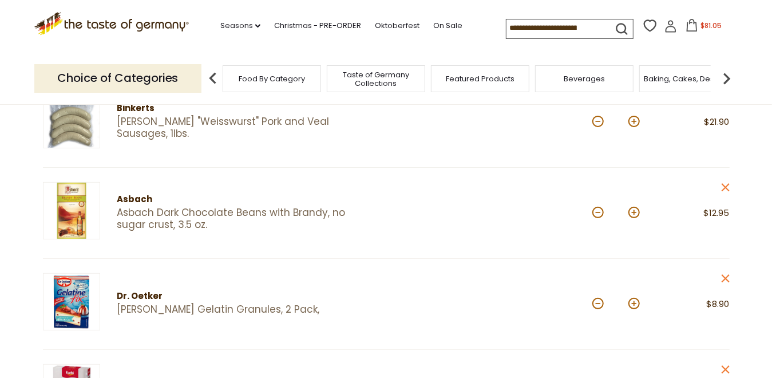
click at [726, 78] on img at bounding box center [727, 78] width 23 height 23
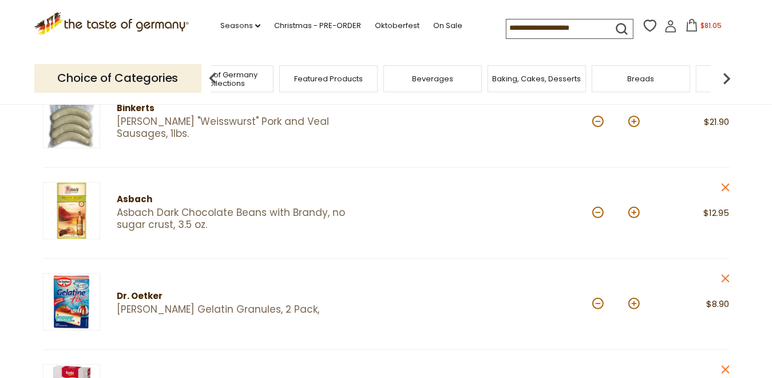
click at [646, 88] on div "Breads" at bounding box center [641, 78] width 98 height 27
drag, startPoint x: 646, startPoint y: 88, endPoint x: 645, endPoint y: 81, distance: 7.1
click at [645, 81] on span "Breads" at bounding box center [647, 78] width 27 height 9
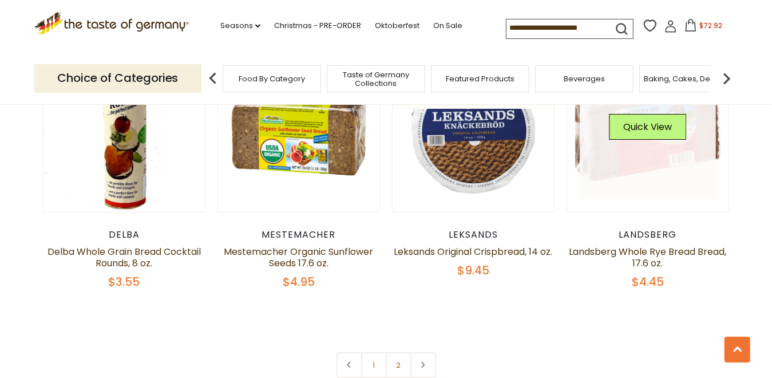
scroll to position [2634, 0]
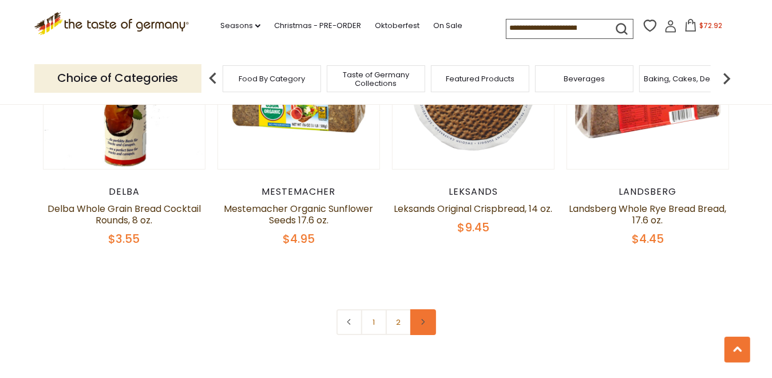
click at [425, 321] on icon at bounding box center [423, 322] width 7 height 6
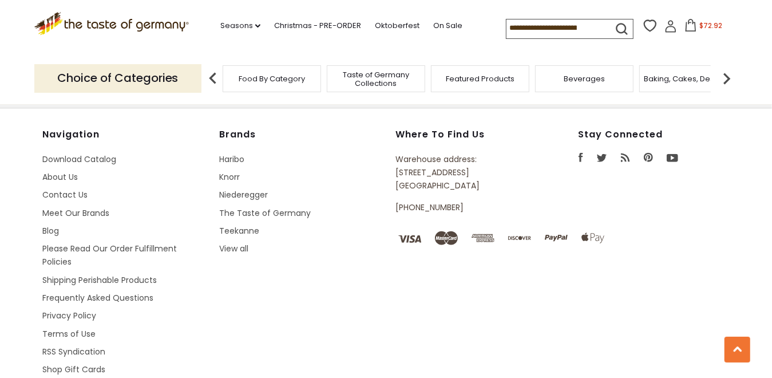
scroll to position [3435, 0]
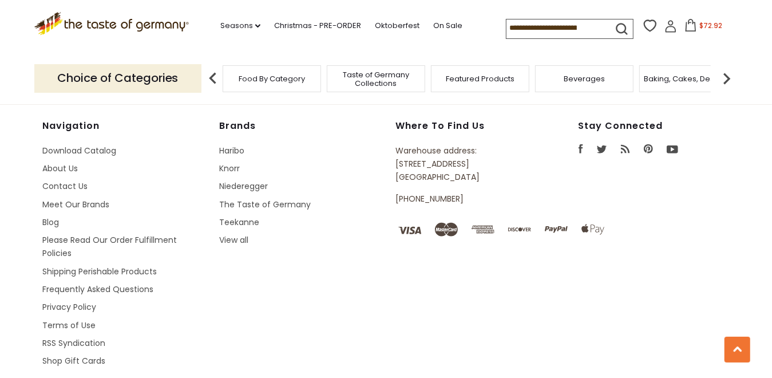
click at [725, 78] on img at bounding box center [727, 78] width 23 height 23
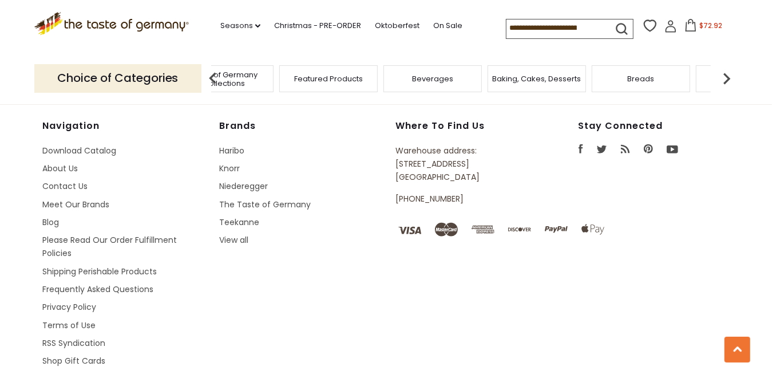
click at [725, 78] on img at bounding box center [727, 78] width 23 height 23
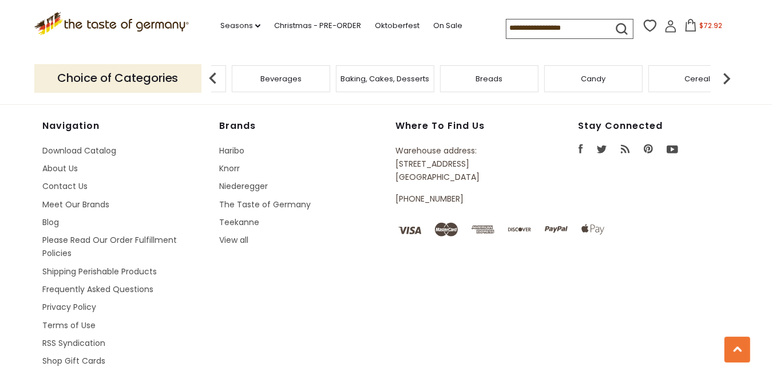
click at [725, 78] on img at bounding box center [727, 78] width 23 height 23
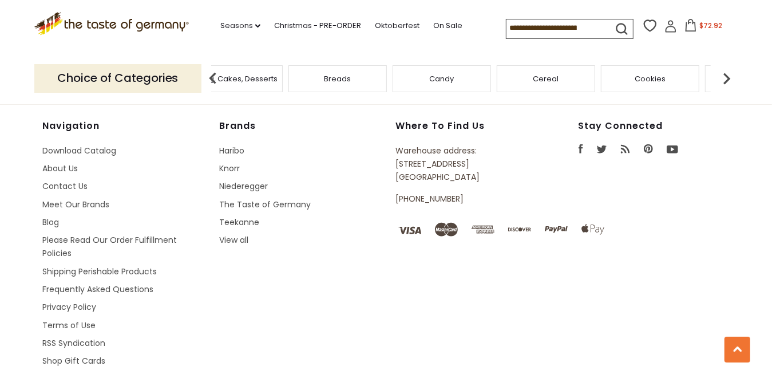
click at [727, 81] on img at bounding box center [727, 78] width 23 height 23
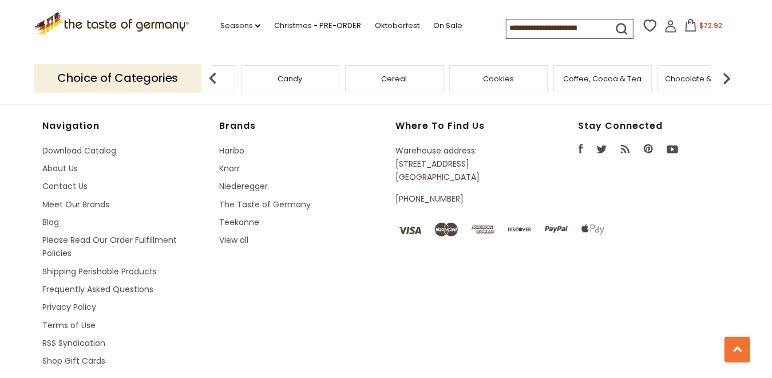
click at [727, 81] on img at bounding box center [727, 78] width 23 height 23
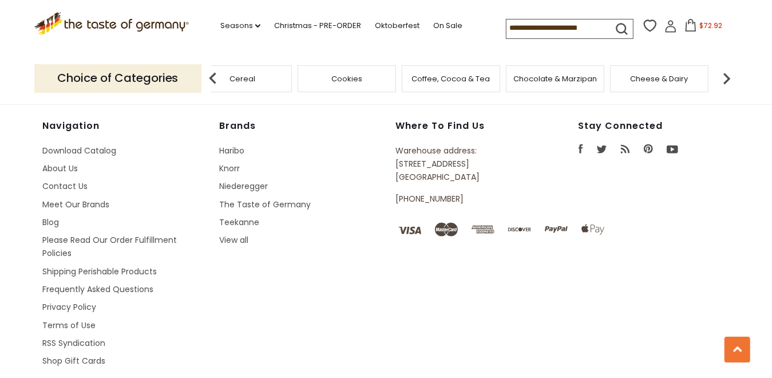
click at [451, 86] on div "Coffee, Cocoa & Tea" at bounding box center [451, 78] width 98 height 27
click at [465, 81] on span "Coffee, Cocoa & Tea" at bounding box center [451, 78] width 78 height 9
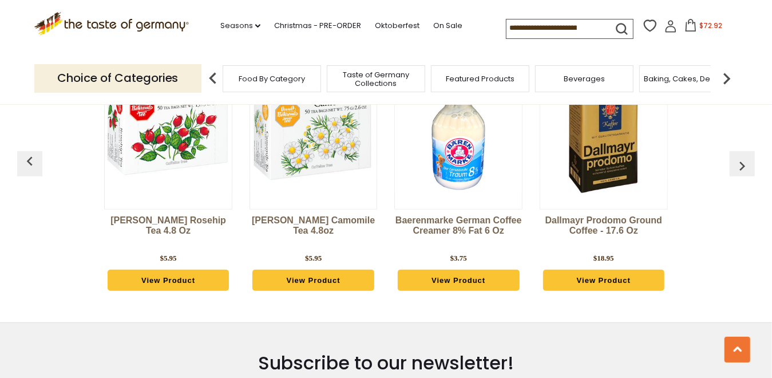
scroll to position [3043, 0]
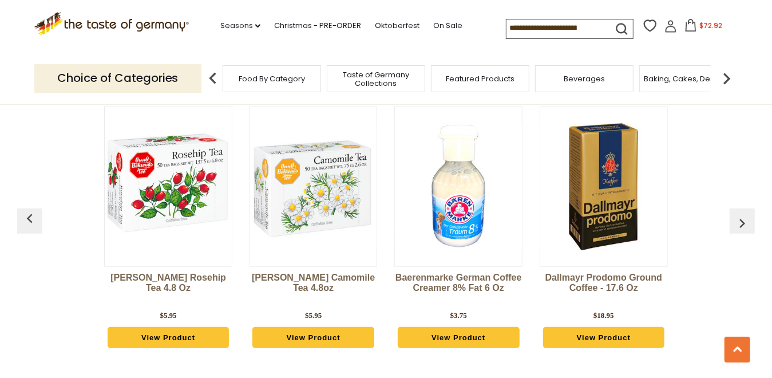
click at [315, 327] on link "View Product" at bounding box center [312, 338] width 121 height 22
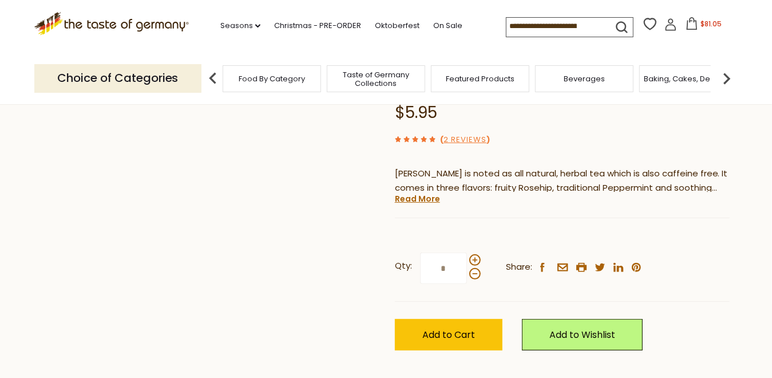
scroll to position [172, 0]
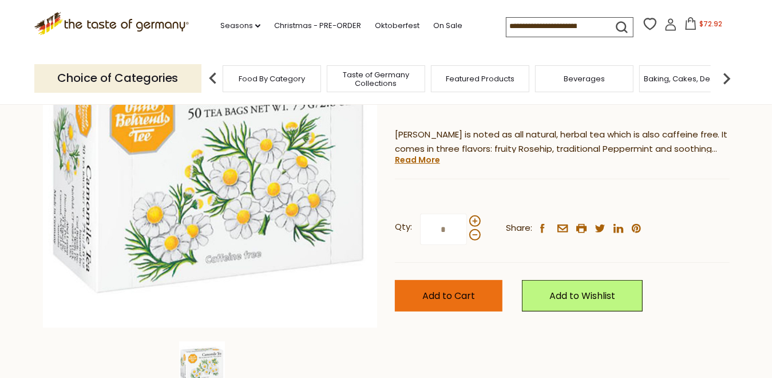
click at [448, 293] on span "Add to Cart" at bounding box center [449, 295] width 53 height 13
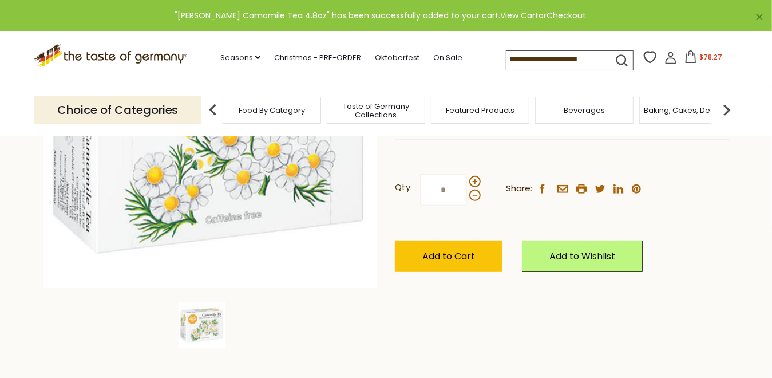
scroll to position [229, 0]
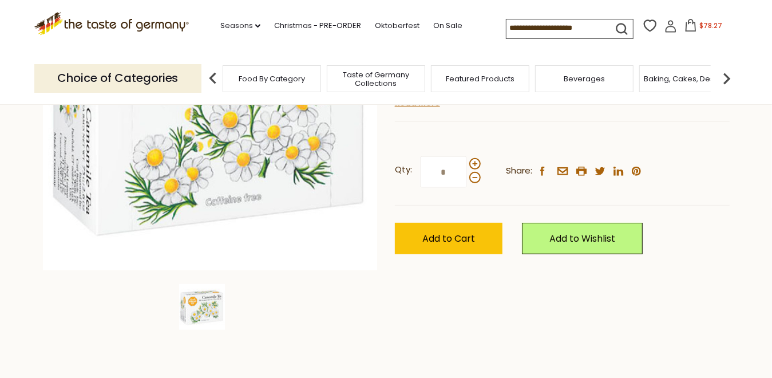
click at [692, 30] on icon at bounding box center [691, 25] width 13 height 13
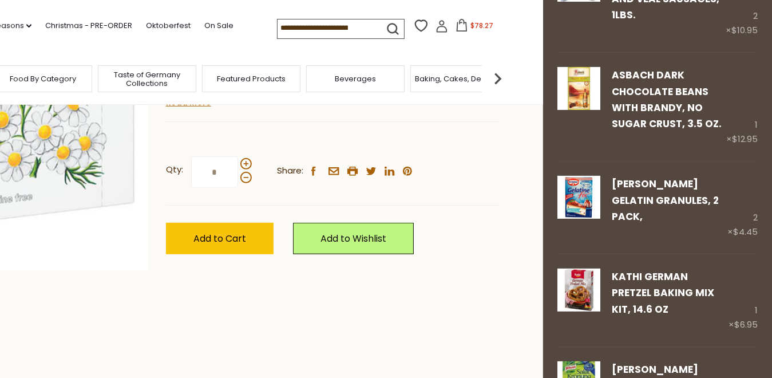
scroll to position [0, 0]
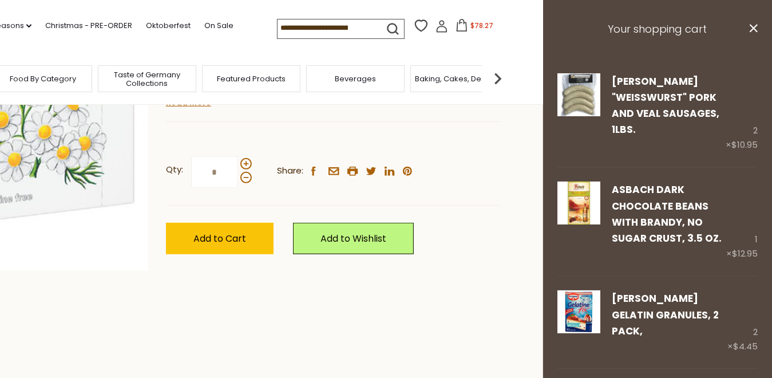
click at [370, 25] on input at bounding box center [326, 27] width 97 height 16
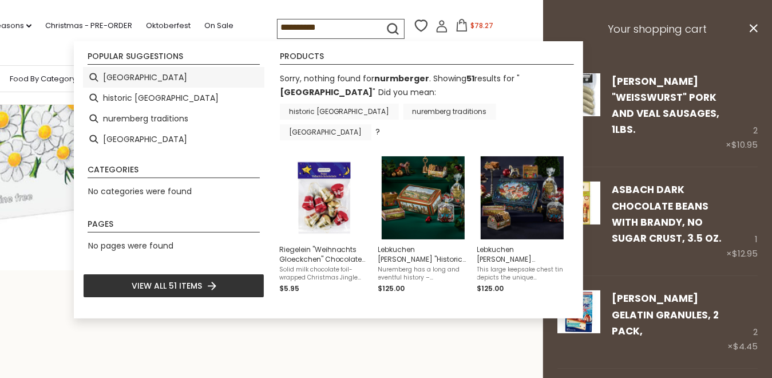
click at [112, 76] on li "Nuremberg" at bounding box center [173, 77] width 181 height 21
type input "*********"
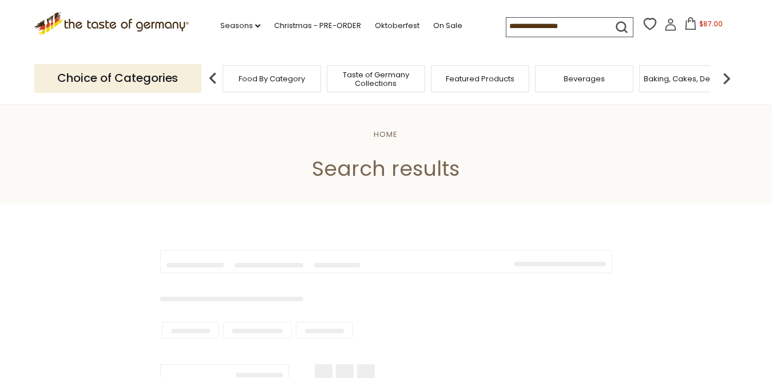
type input "*********"
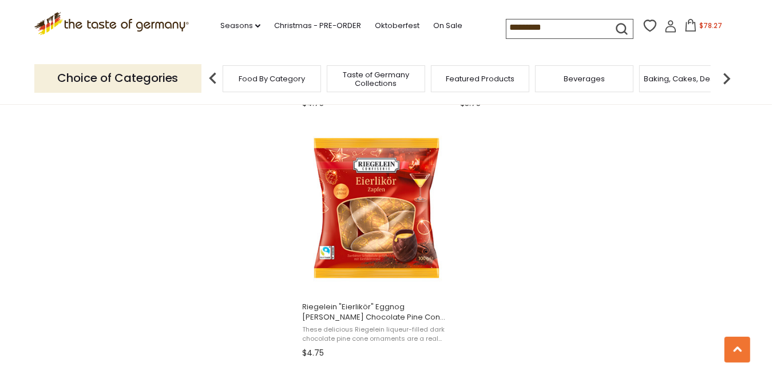
scroll to position [2061, 0]
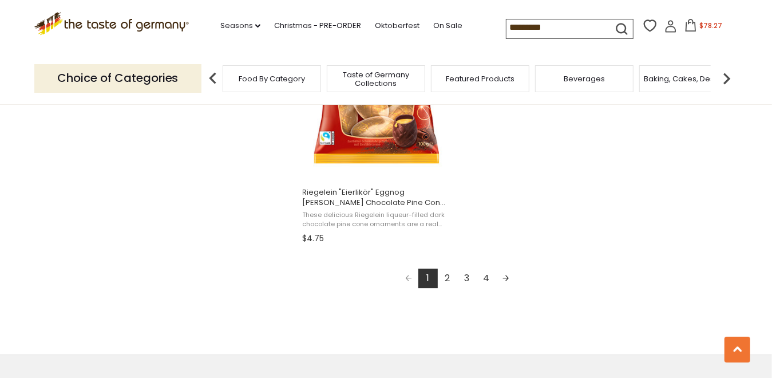
click at [506, 282] on link "Next page" at bounding box center [505, 278] width 19 height 19
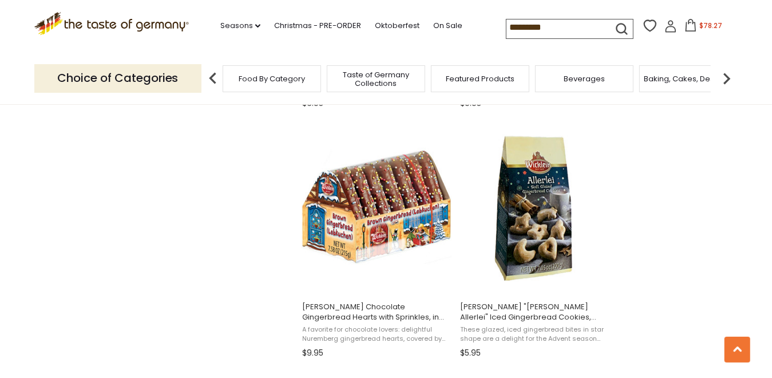
scroll to position [973, 0]
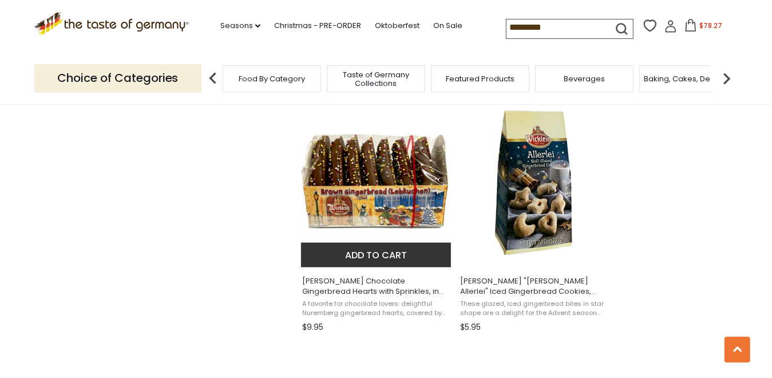
click at [392, 251] on button "Add to cart" at bounding box center [376, 255] width 151 height 25
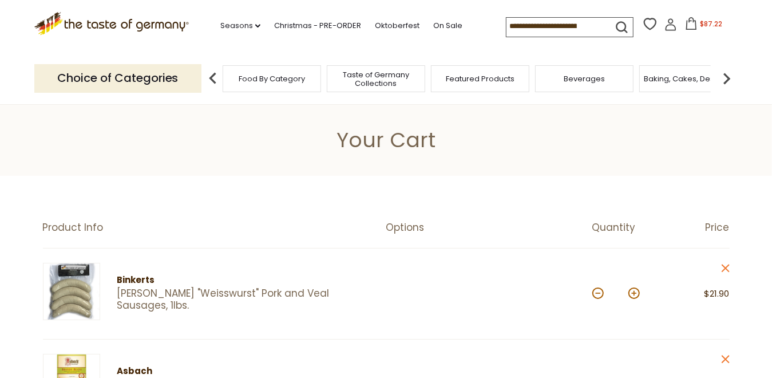
click at [725, 77] on img at bounding box center [727, 78] width 23 height 23
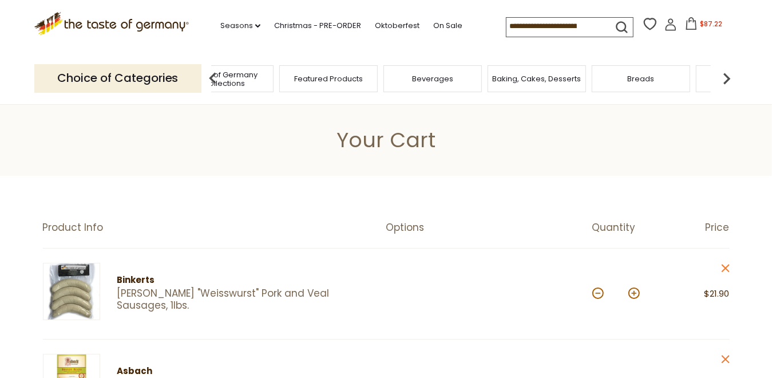
click at [725, 77] on img at bounding box center [727, 78] width 23 height 23
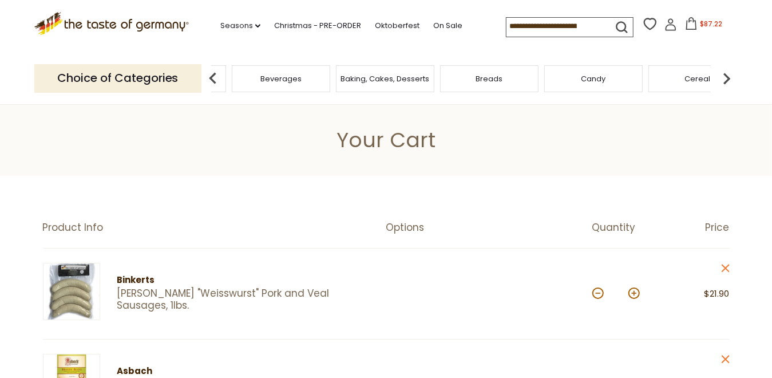
click at [725, 77] on img at bounding box center [727, 78] width 23 height 23
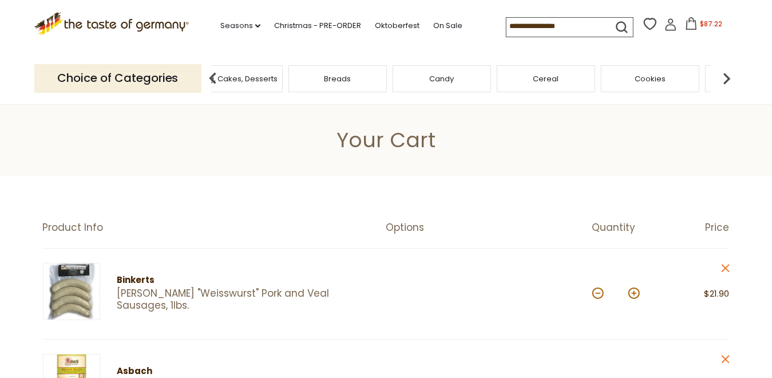
click at [724, 77] on img at bounding box center [727, 78] width 23 height 23
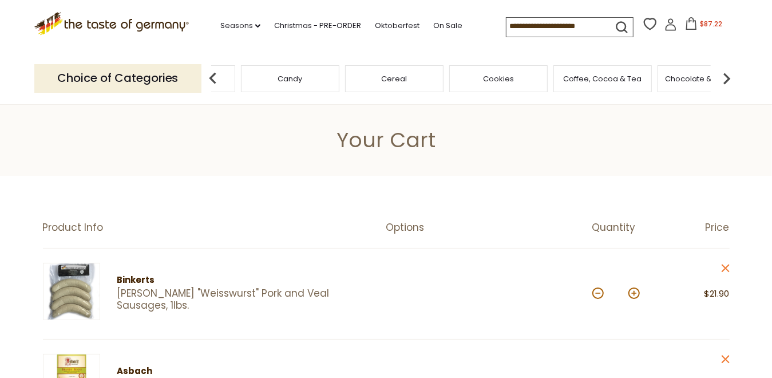
click at [724, 77] on img at bounding box center [727, 78] width 23 height 23
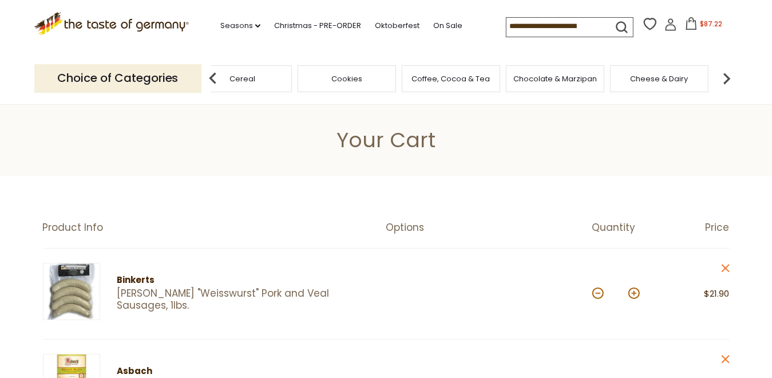
click at [724, 77] on img at bounding box center [727, 78] width 23 height 23
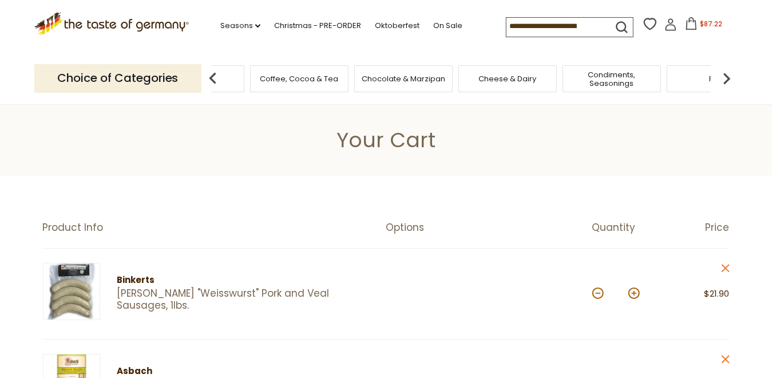
click at [724, 77] on img at bounding box center [727, 78] width 23 height 23
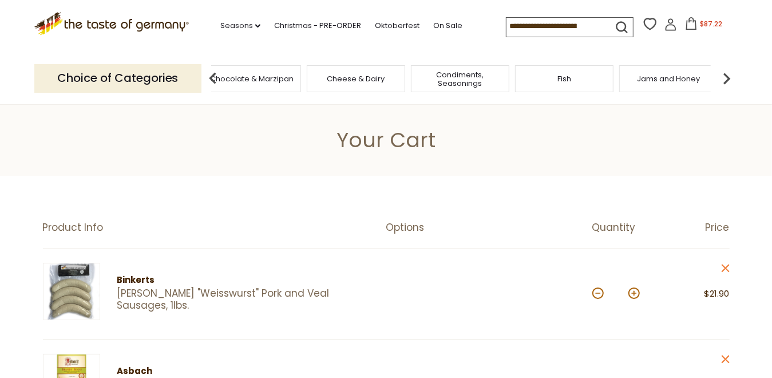
click at [724, 77] on img at bounding box center [727, 78] width 23 height 23
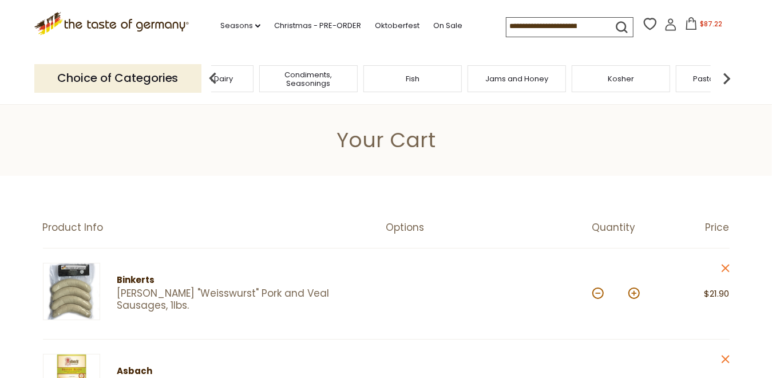
click at [724, 77] on img at bounding box center [727, 78] width 23 height 23
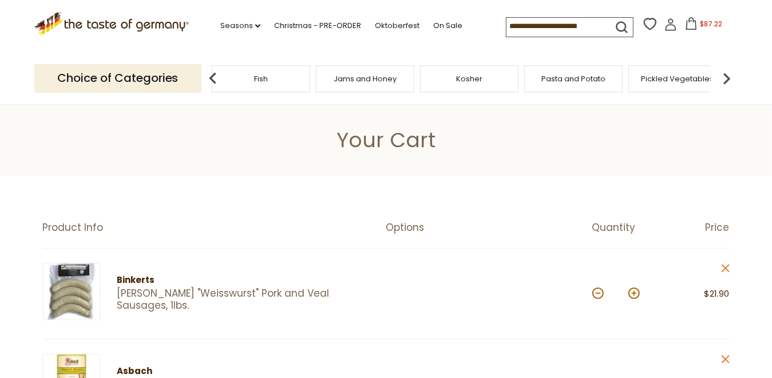
click at [724, 77] on img at bounding box center [727, 78] width 23 height 23
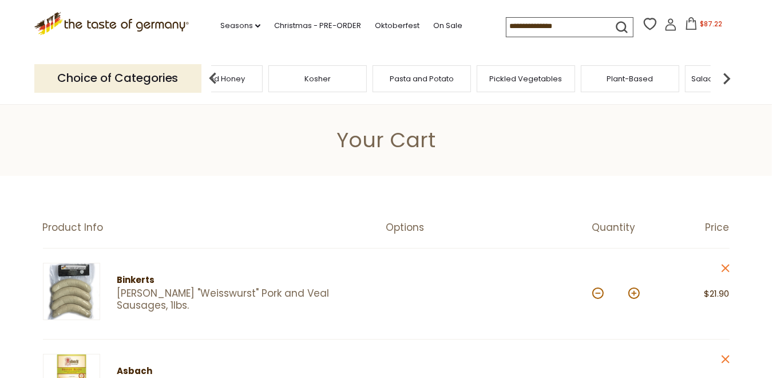
click at [724, 77] on img at bounding box center [727, 78] width 23 height 23
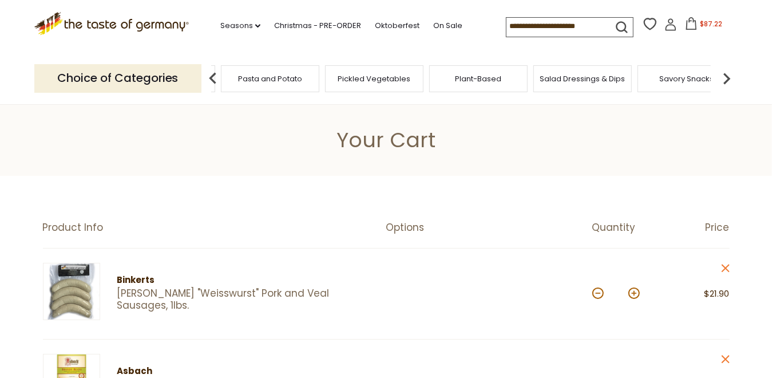
click at [724, 77] on img at bounding box center [727, 78] width 23 height 23
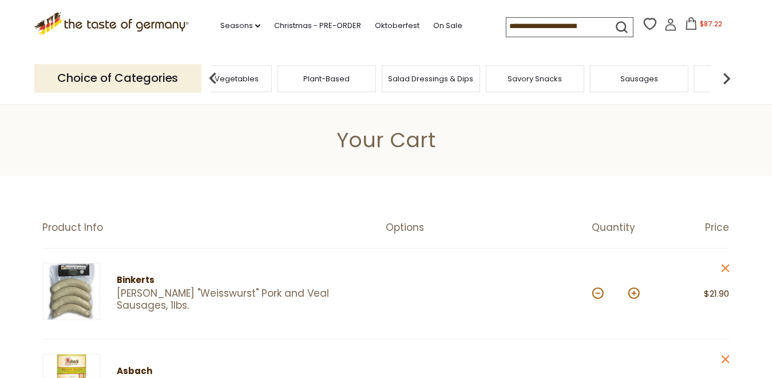
click at [724, 77] on img at bounding box center [727, 78] width 23 height 23
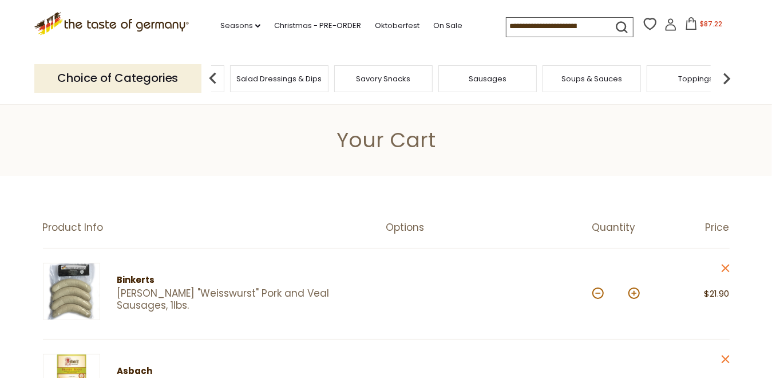
click at [497, 84] on div "Sausages" at bounding box center [488, 78] width 98 height 27
click at [492, 78] on span "Sausages" at bounding box center [497, 78] width 38 height 9
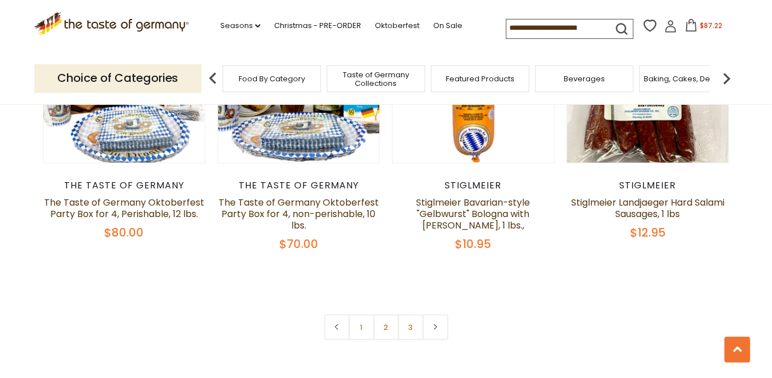
scroll to position [2805, 0]
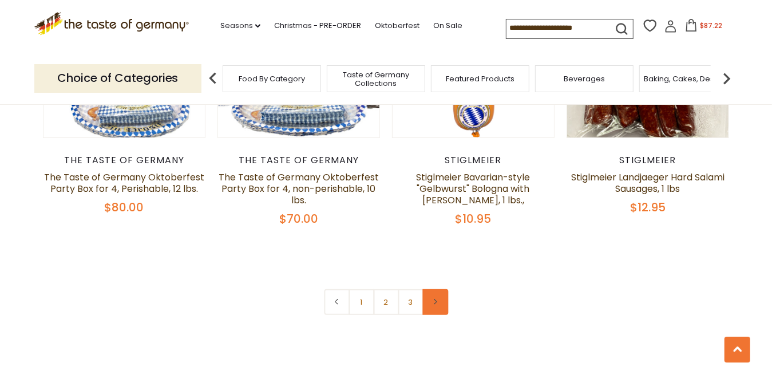
click at [439, 289] on link at bounding box center [436, 302] width 26 height 26
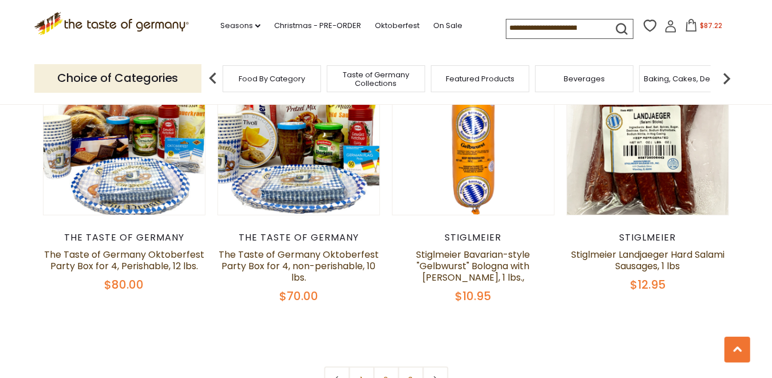
scroll to position [2805, 0]
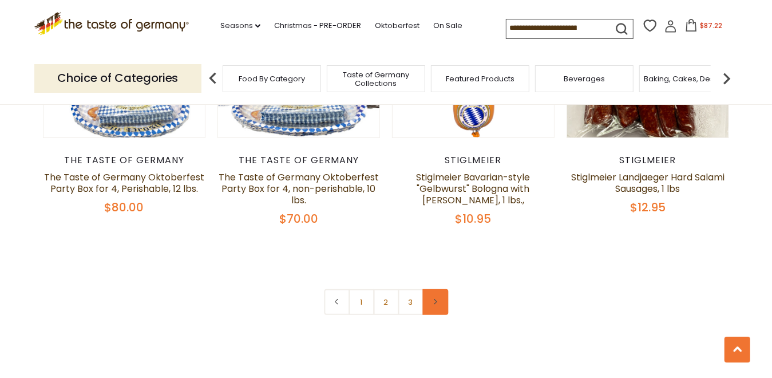
click at [432, 289] on link at bounding box center [436, 302] width 26 height 26
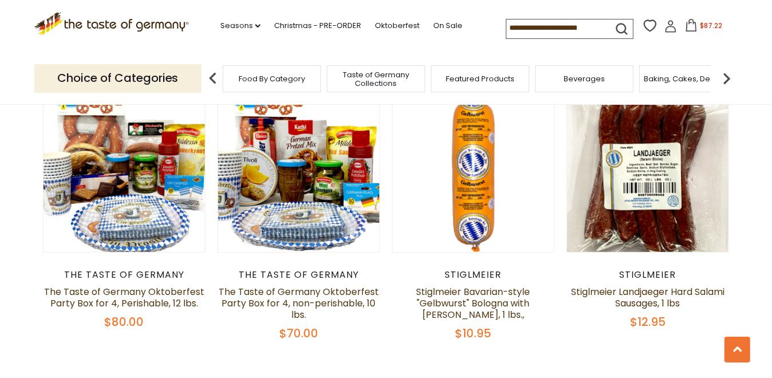
scroll to position [2748, 0]
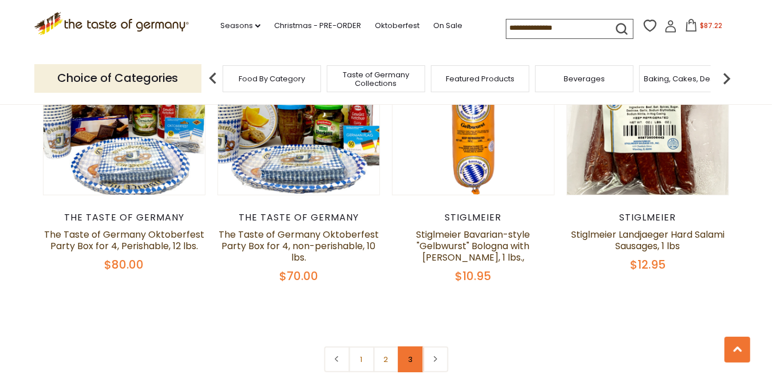
click at [410, 346] on link "3" at bounding box center [411, 359] width 26 height 26
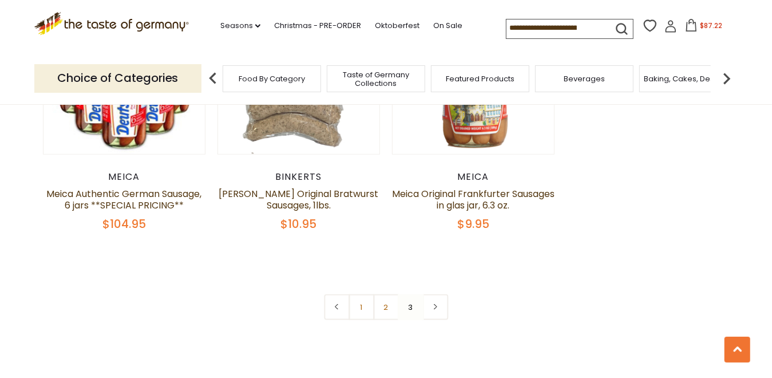
scroll to position [772, 0]
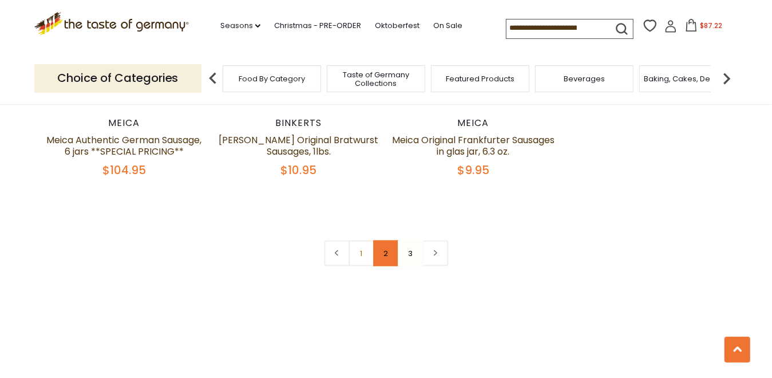
click at [382, 245] on link "2" at bounding box center [386, 253] width 26 height 26
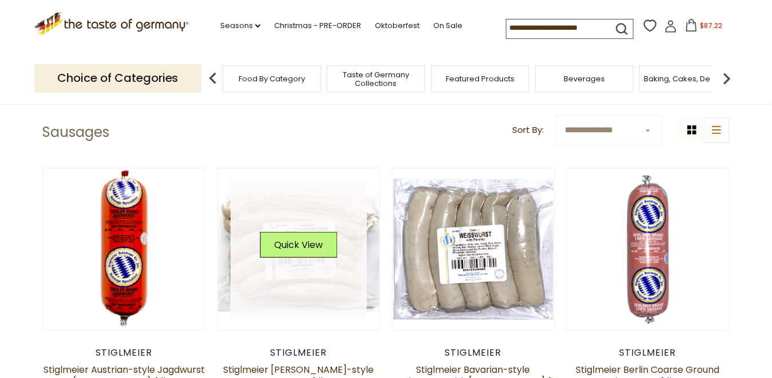
scroll to position [314, 0]
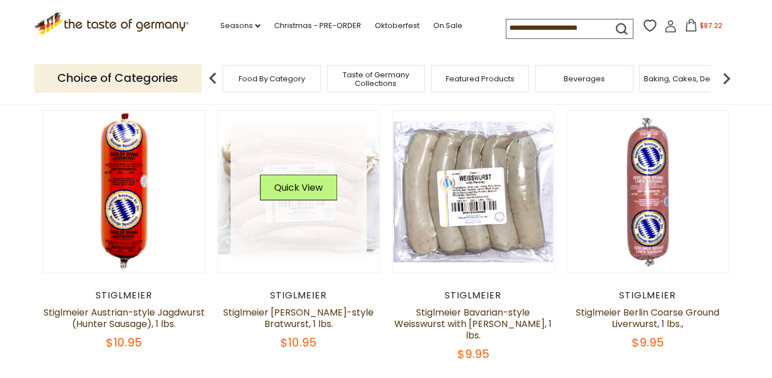
click at [289, 230] on link at bounding box center [299, 192] width 136 height 136
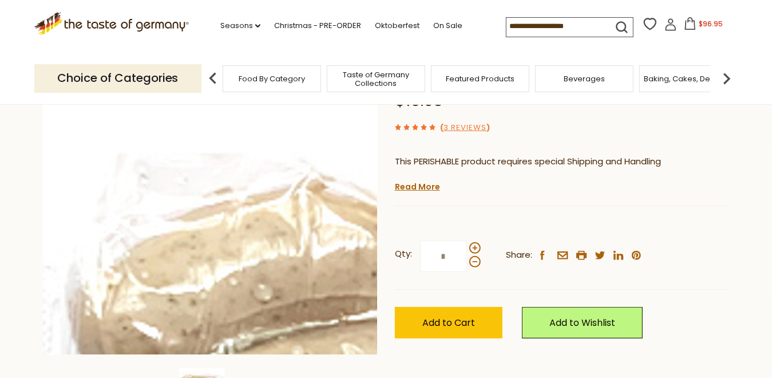
scroll to position [172, 0]
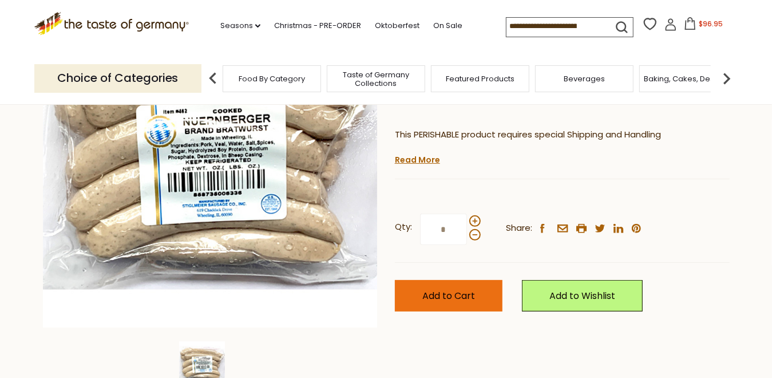
click at [452, 298] on span "Add to Cart" at bounding box center [449, 295] width 53 height 13
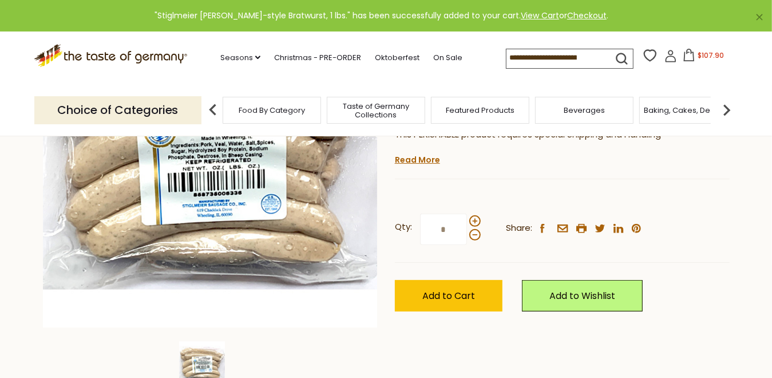
click at [694, 55] on button "$107.90" at bounding box center [704, 57] width 49 height 17
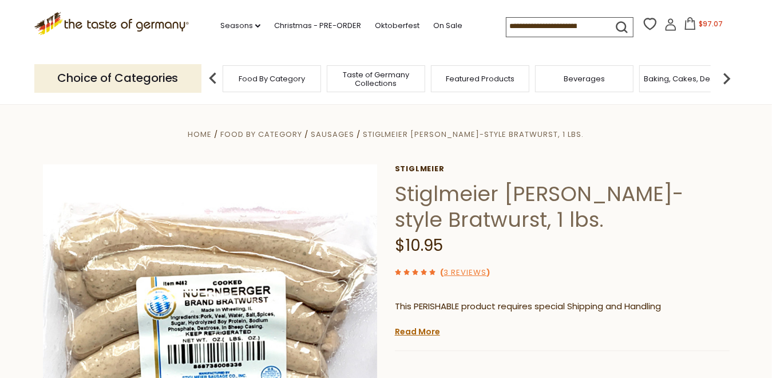
click at [729, 81] on img at bounding box center [727, 78] width 23 height 23
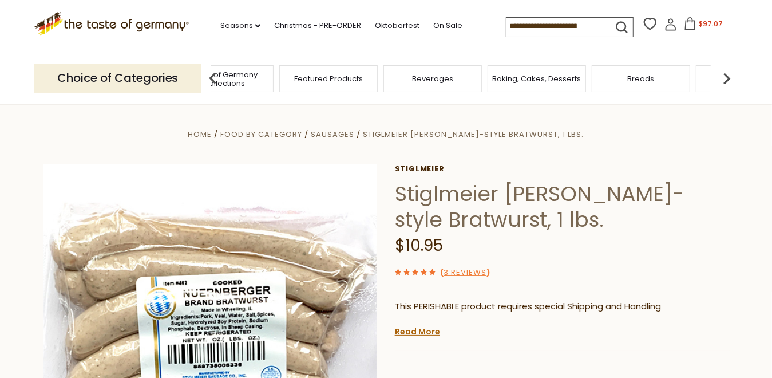
click at [729, 81] on img at bounding box center [727, 78] width 23 height 23
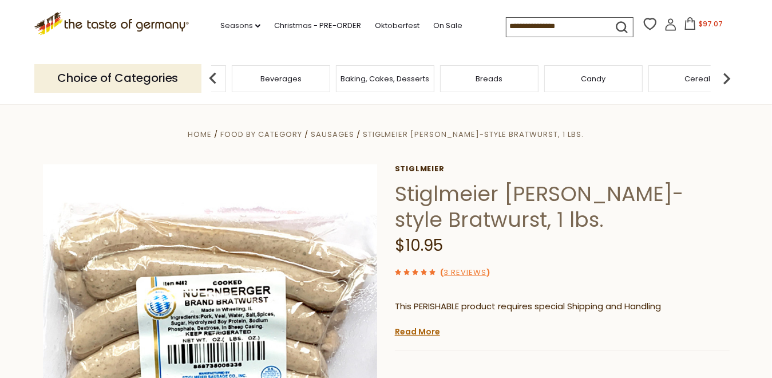
click at [728, 80] on img at bounding box center [727, 78] width 23 height 23
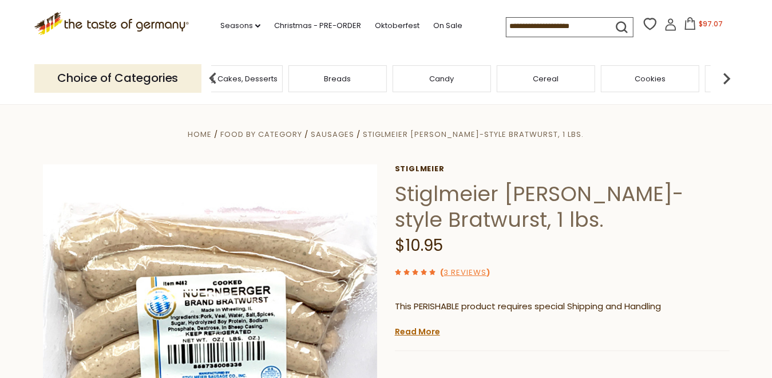
click at [728, 80] on img at bounding box center [727, 78] width 23 height 23
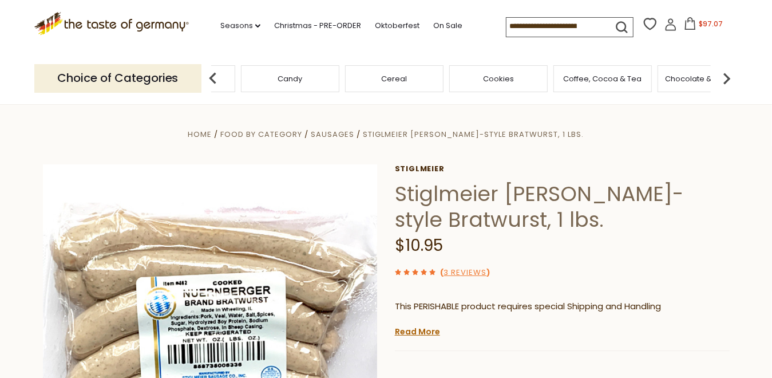
click at [728, 80] on img at bounding box center [727, 78] width 23 height 23
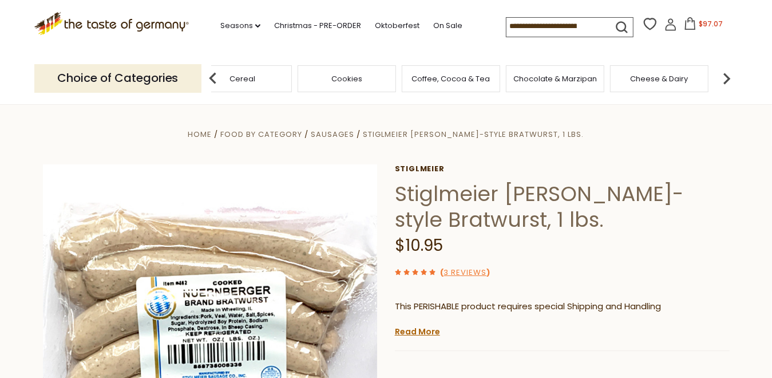
click at [727, 81] on img at bounding box center [727, 78] width 23 height 23
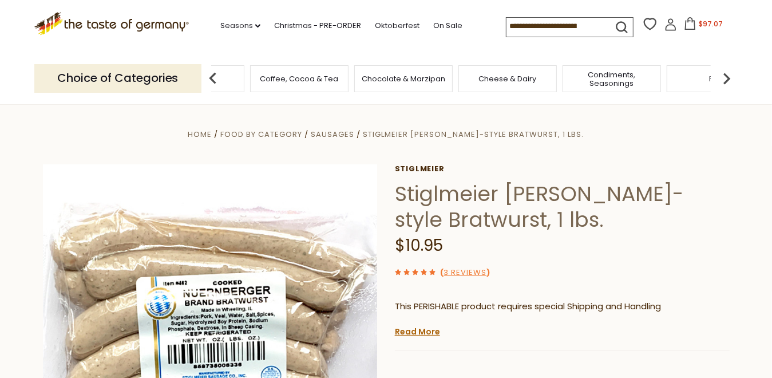
click at [604, 78] on span "Condiments, Seasonings" at bounding box center [612, 78] width 92 height 17
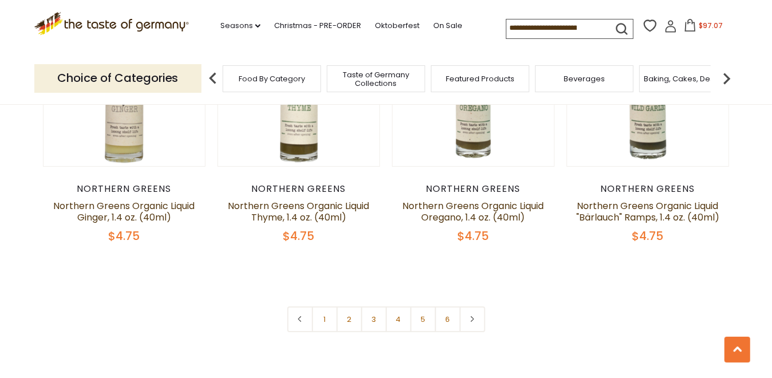
scroll to position [2748, 0]
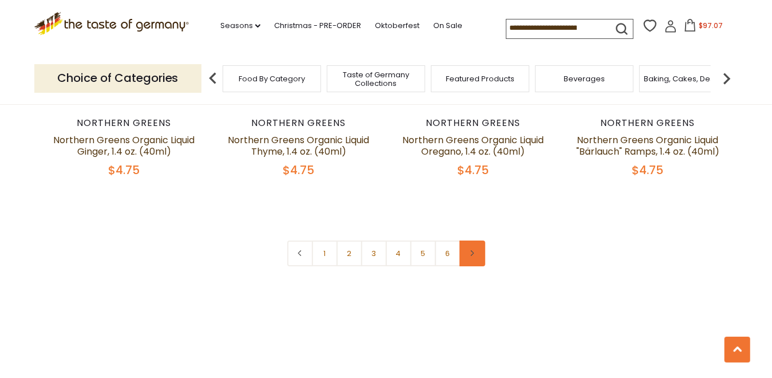
click at [472, 250] on icon at bounding box center [472, 253] width 7 height 6
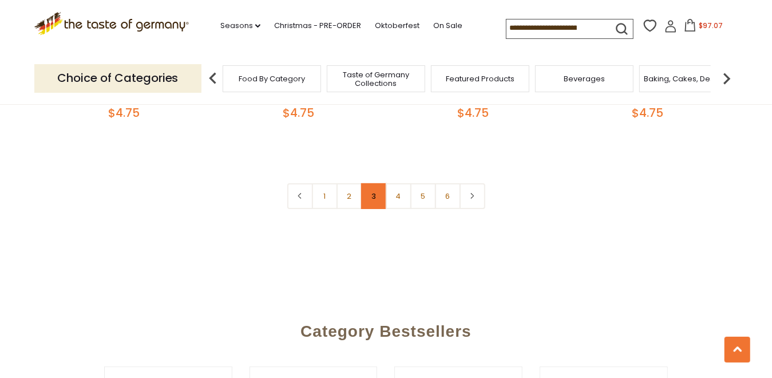
click at [373, 183] on link "3" at bounding box center [374, 196] width 26 height 26
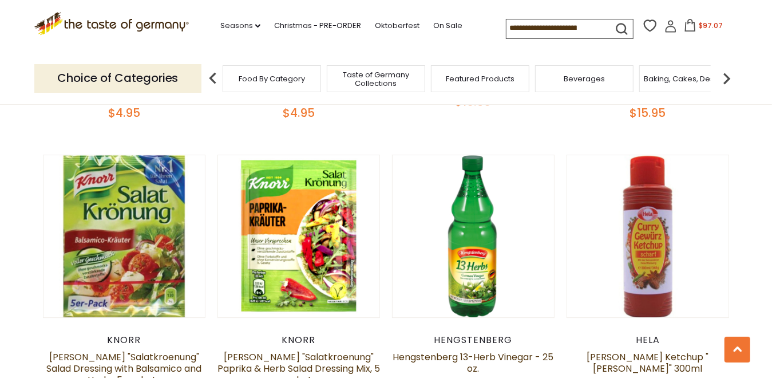
scroll to position [1975, 0]
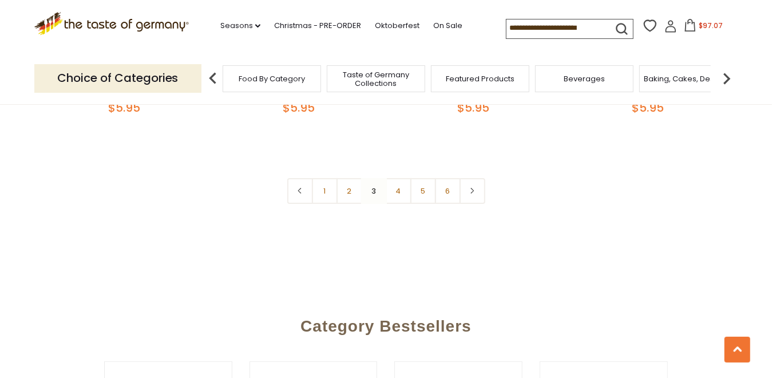
click at [401, 188] on link "4" at bounding box center [399, 191] width 26 height 26
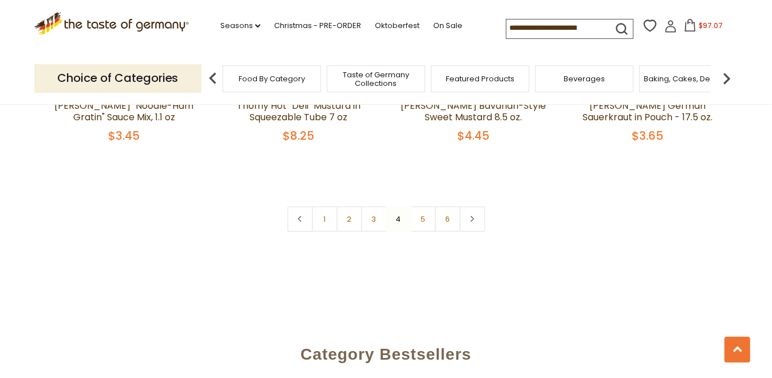
scroll to position [2776, 0]
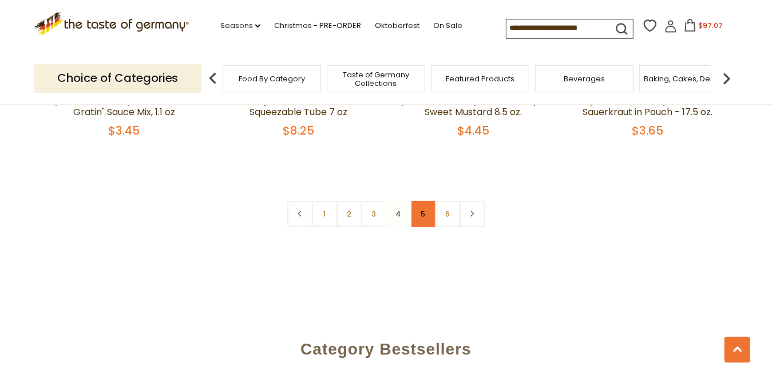
click at [423, 201] on link "5" at bounding box center [424, 214] width 26 height 26
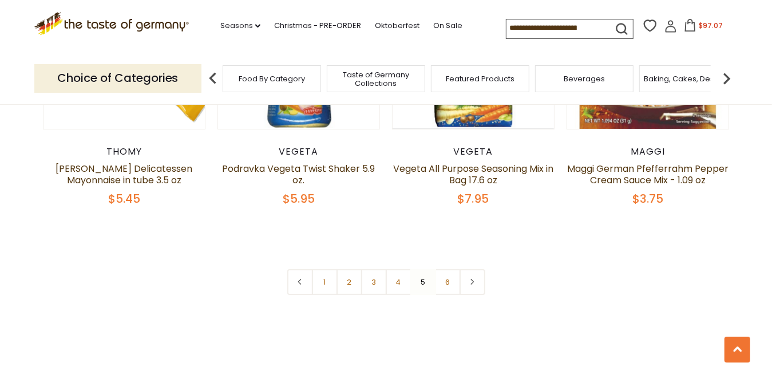
scroll to position [2719, 0]
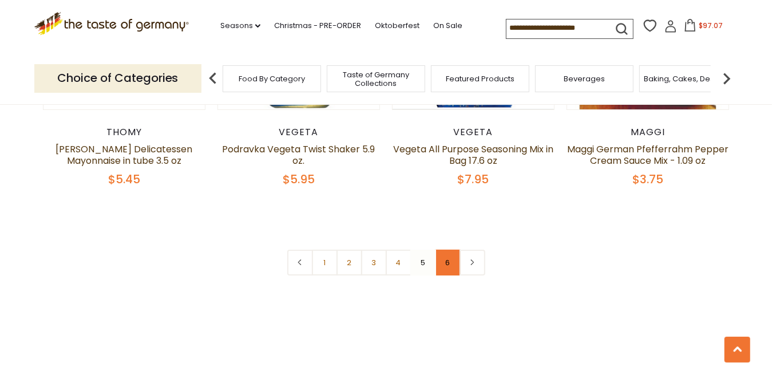
click at [451, 250] on link "6" at bounding box center [448, 263] width 26 height 26
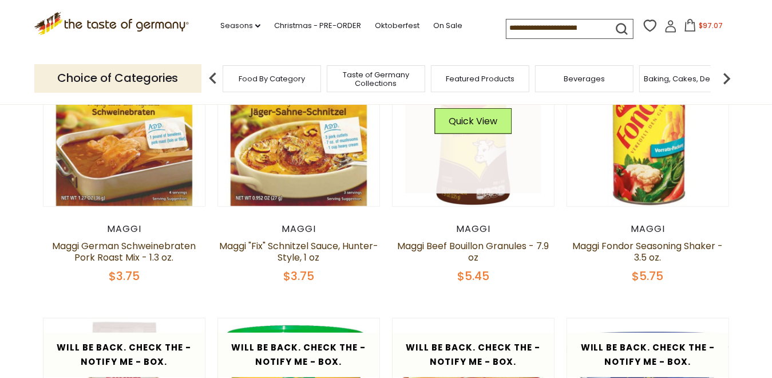
scroll to position [372, 0]
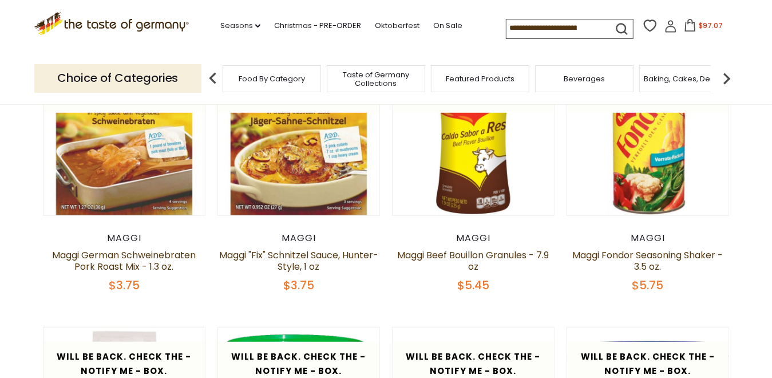
click at [519, 27] on input at bounding box center [555, 27] width 97 height 16
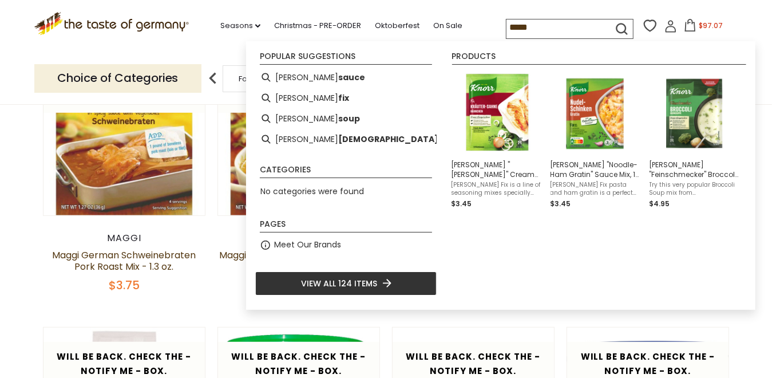
type input "*****"
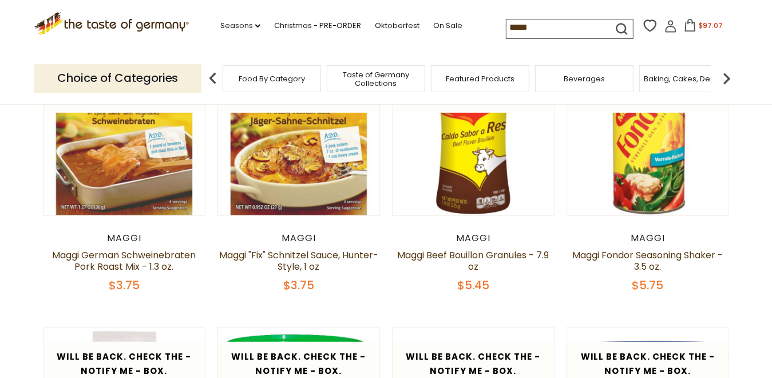
click at [620, 23] on icon "submit" at bounding box center [621, 28] width 15 height 15
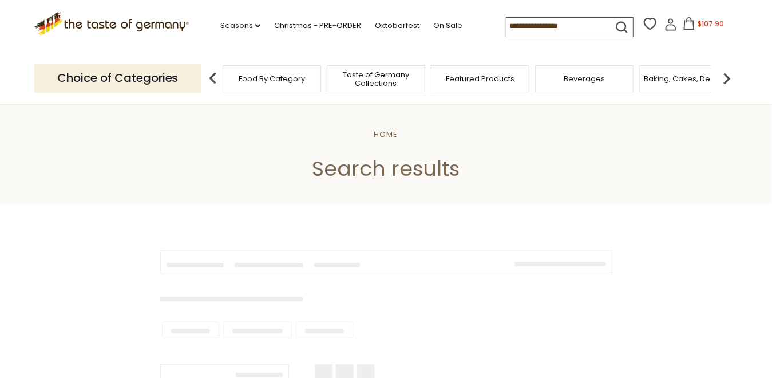
type input "*****"
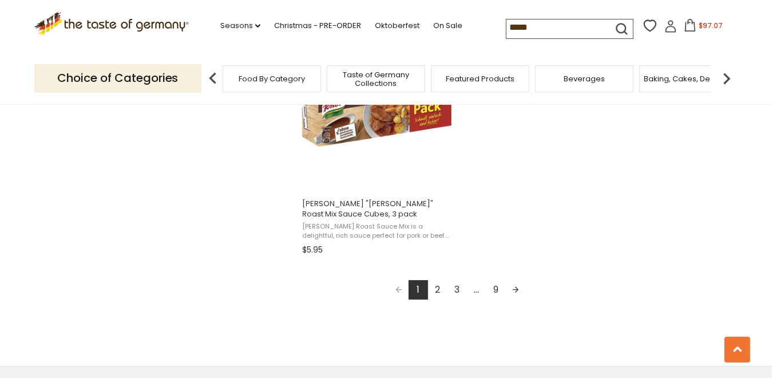
scroll to position [2118, 0]
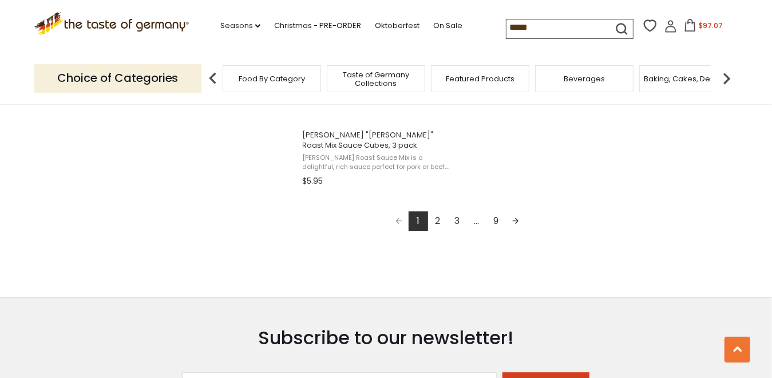
click at [439, 225] on link "2" at bounding box center [437, 220] width 19 height 19
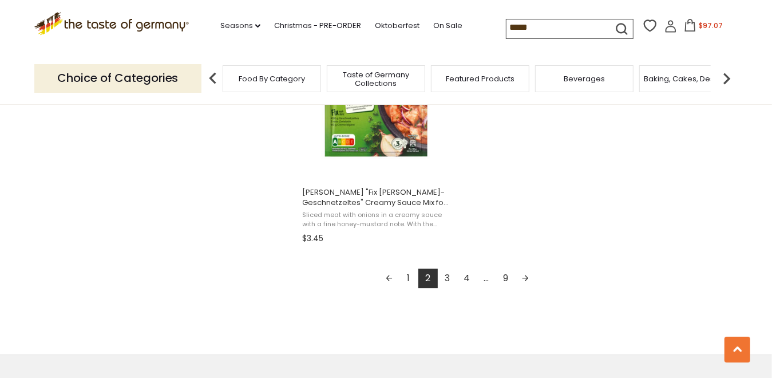
click at [452, 279] on link "3" at bounding box center [447, 278] width 19 height 19
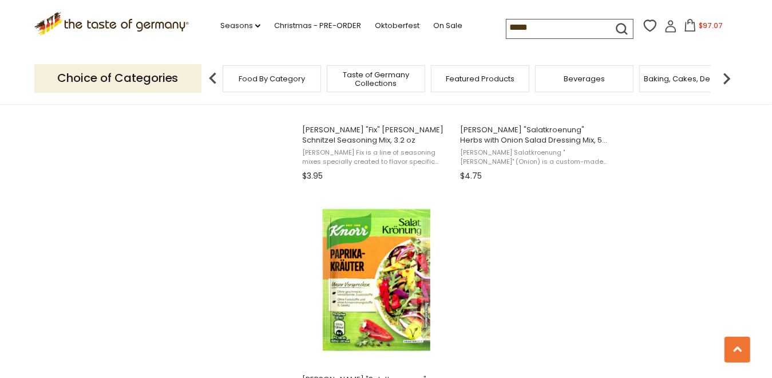
scroll to position [2004, 0]
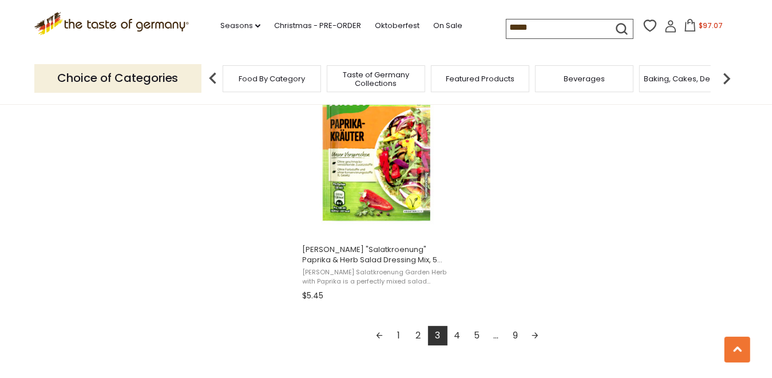
click at [456, 342] on link "4" at bounding box center [457, 335] width 19 height 19
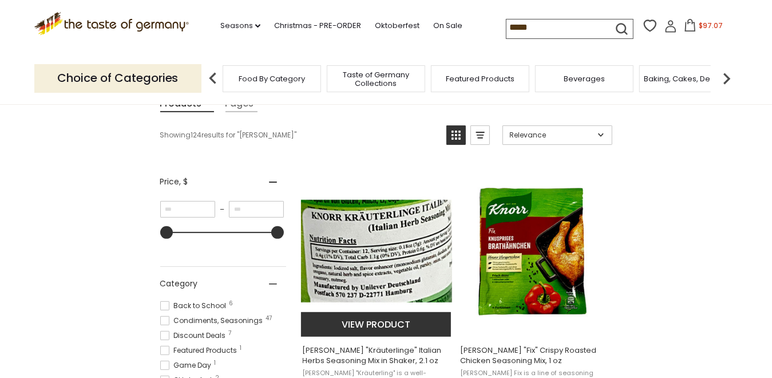
scroll to position [229, 0]
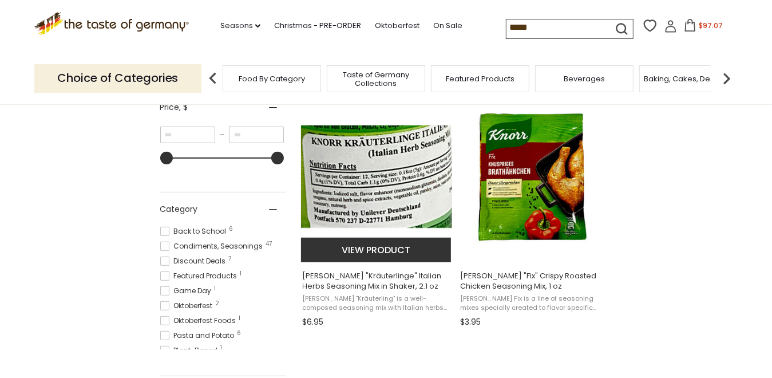
click at [368, 249] on button "View product" at bounding box center [376, 250] width 151 height 25
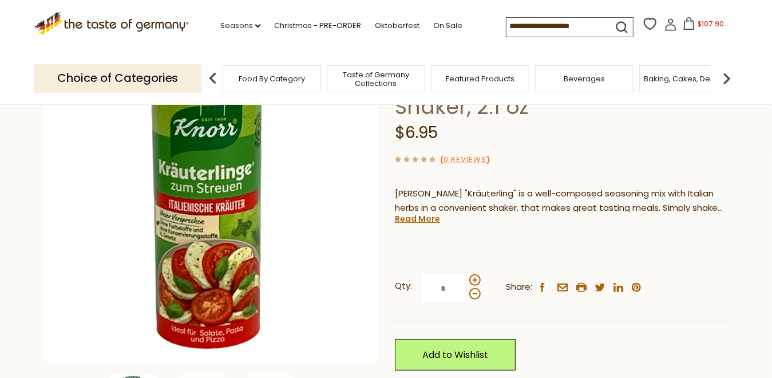
scroll to position [172, 0]
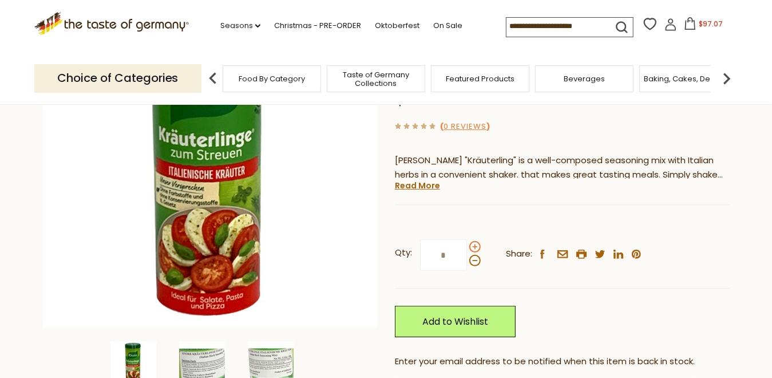
click at [475, 241] on span at bounding box center [474, 246] width 11 height 11
click at [467, 239] on input "*" at bounding box center [443, 254] width 47 height 31
click at [476, 255] on span at bounding box center [474, 260] width 11 height 11
click at [467, 239] on input "*" at bounding box center [443, 254] width 47 height 31
type input "*"
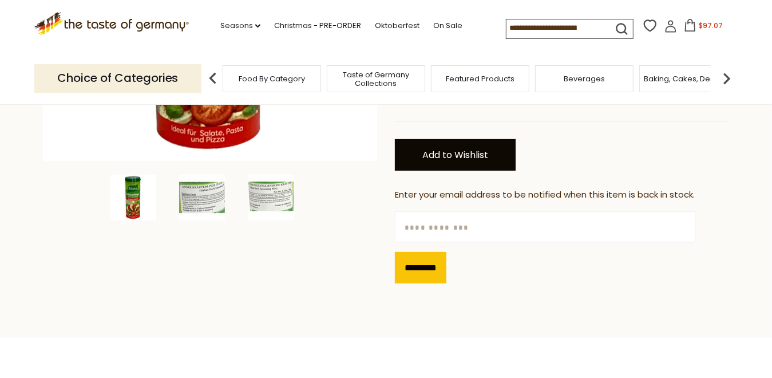
scroll to position [344, 0]
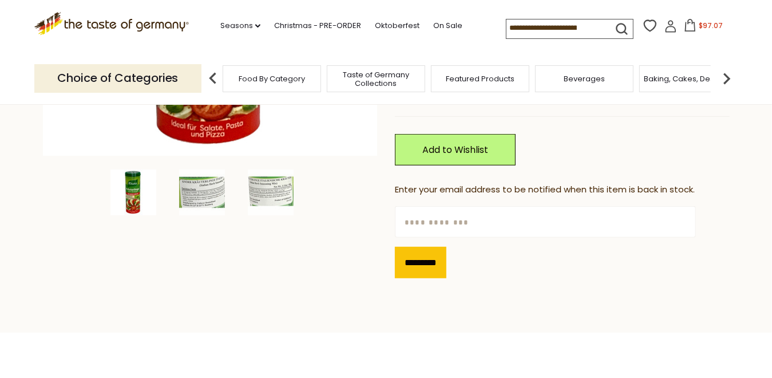
click at [729, 81] on img at bounding box center [727, 78] width 23 height 23
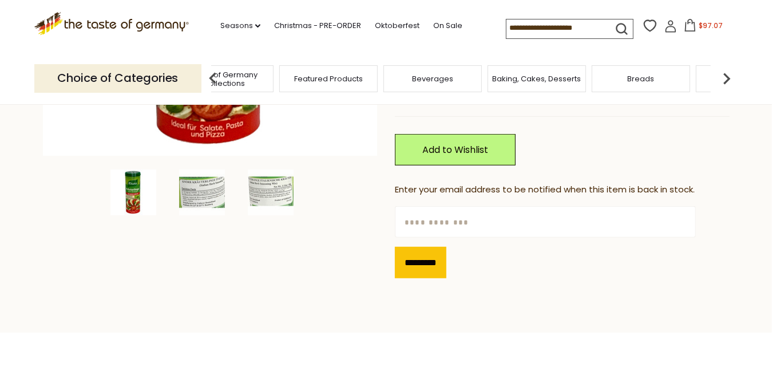
click at [728, 80] on img at bounding box center [727, 78] width 23 height 23
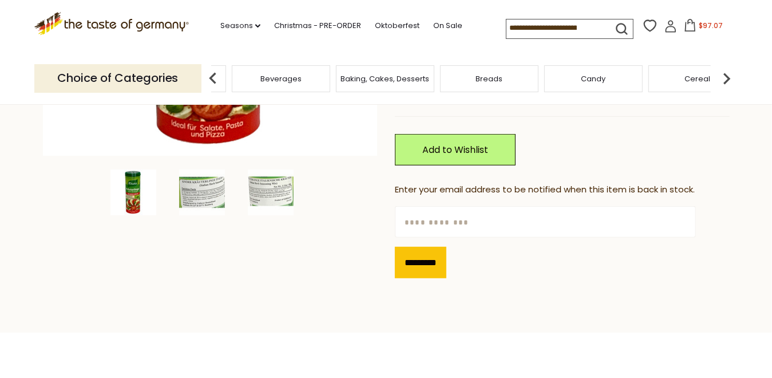
click at [728, 80] on img at bounding box center [727, 78] width 23 height 23
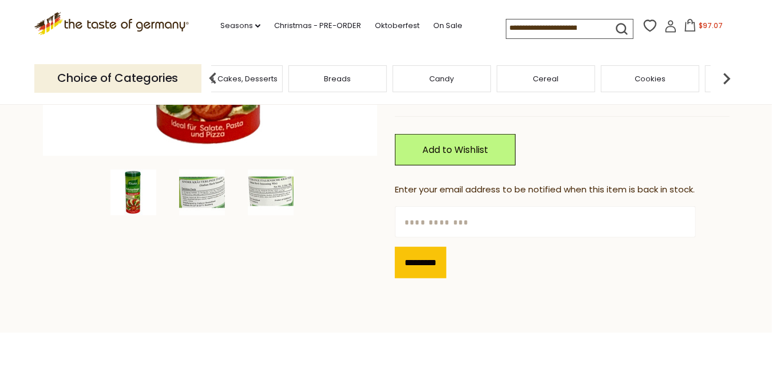
click at [728, 80] on img at bounding box center [727, 78] width 23 height 23
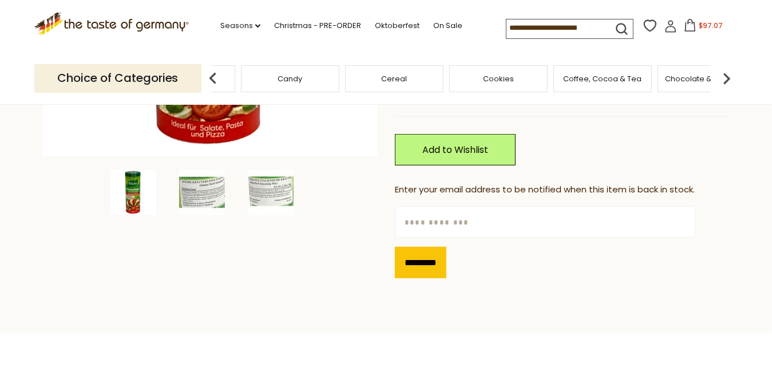
click at [728, 80] on img at bounding box center [727, 78] width 23 height 23
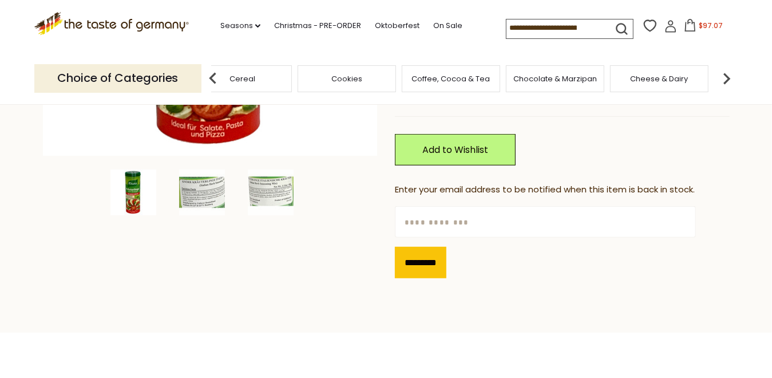
click at [728, 80] on img at bounding box center [727, 78] width 23 height 23
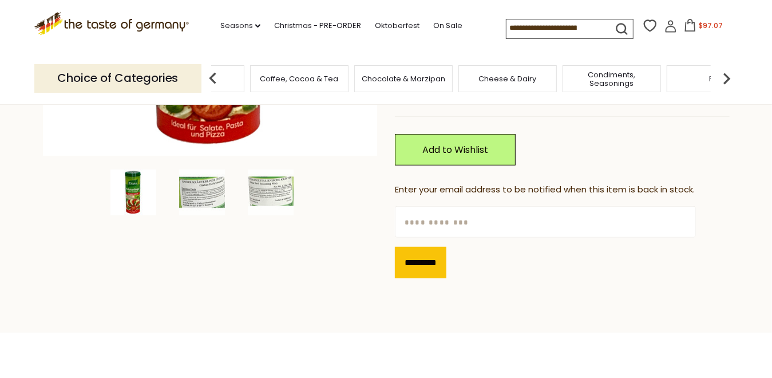
click at [610, 84] on span "Condiments, Seasonings" at bounding box center [612, 78] width 92 height 17
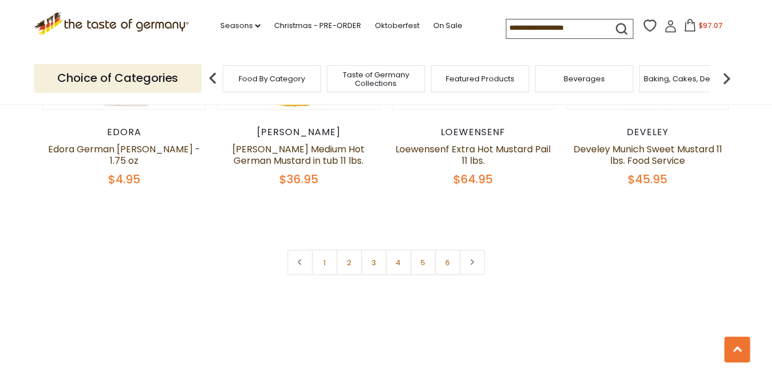
scroll to position [744, 0]
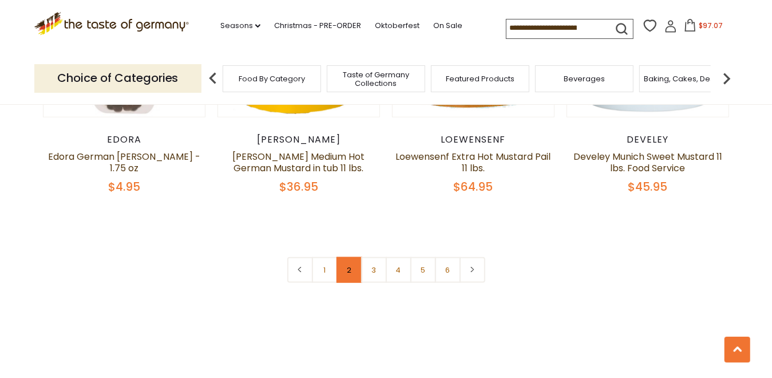
click at [352, 271] on link "2" at bounding box center [350, 270] width 26 height 26
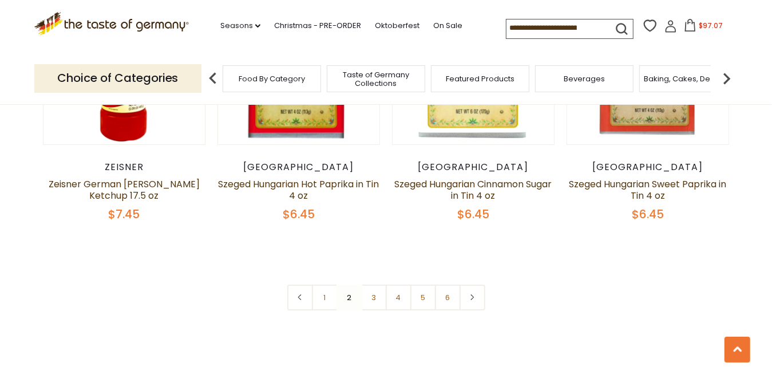
scroll to position [2719, 0]
click at [370, 284] on link "3" at bounding box center [374, 297] width 26 height 26
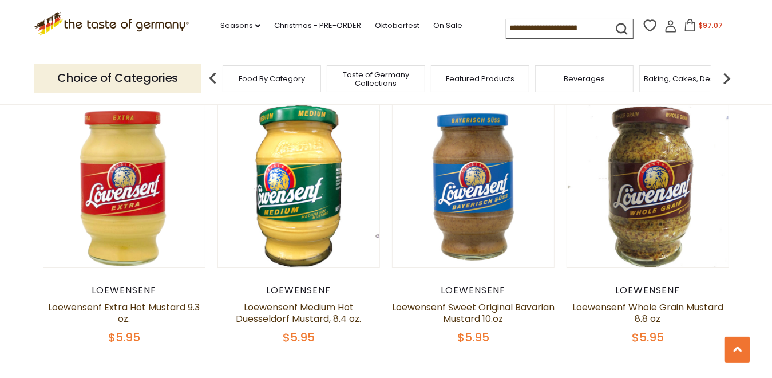
scroll to position [2547, 0]
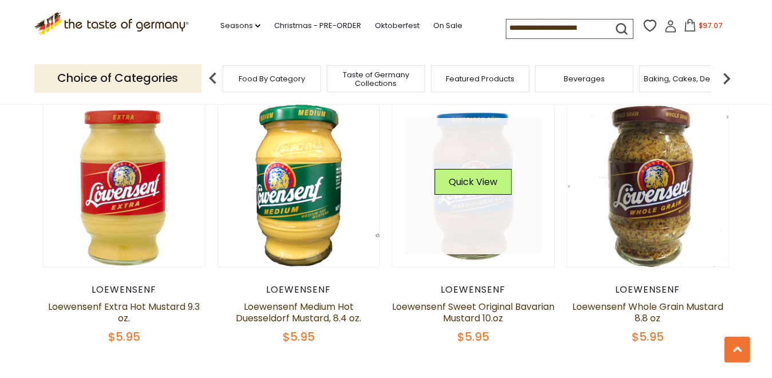
click at [476, 239] on link at bounding box center [473, 186] width 136 height 136
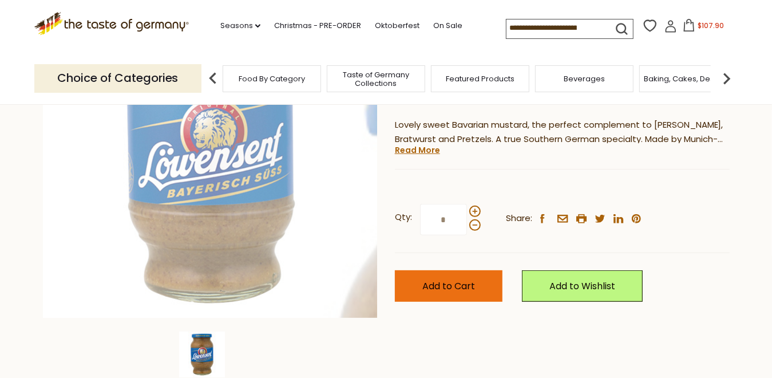
scroll to position [229, 0]
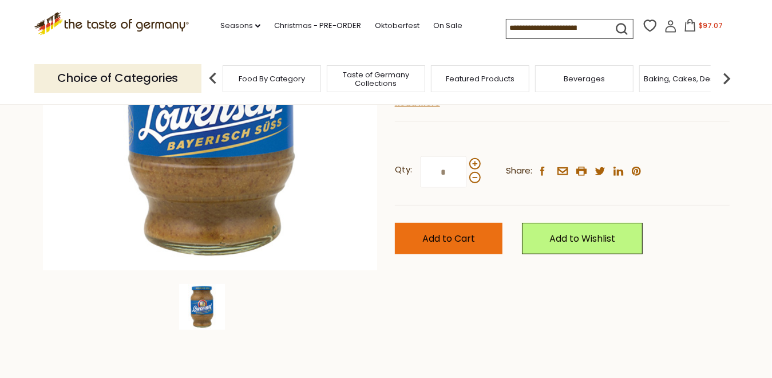
click at [470, 238] on span "Add to Cart" at bounding box center [449, 238] width 53 height 13
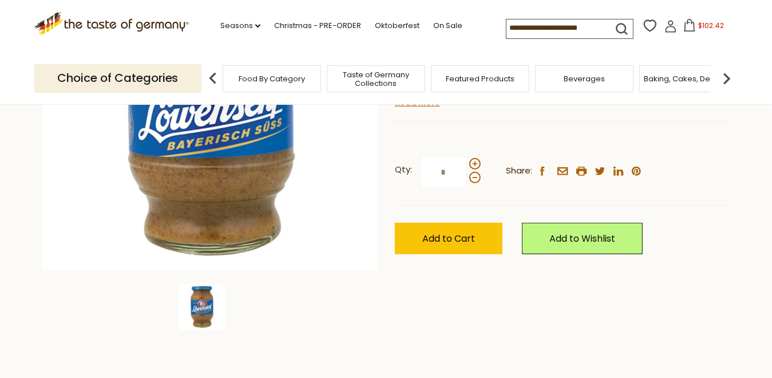
click at [688, 62] on div "Choice of Categories Food By Category Taste of Germany Collections Featured Pro…" at bounding box center [386, 78] width 704 height 51
click at [688, 30] on icon at bounding box center [690, 25] width 13 height 13
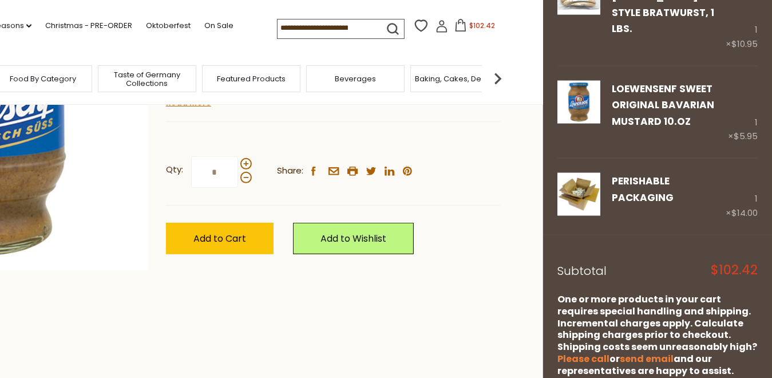
scroll to position [1098, 0]
